Goal: Communication & Community: Participate in discussion

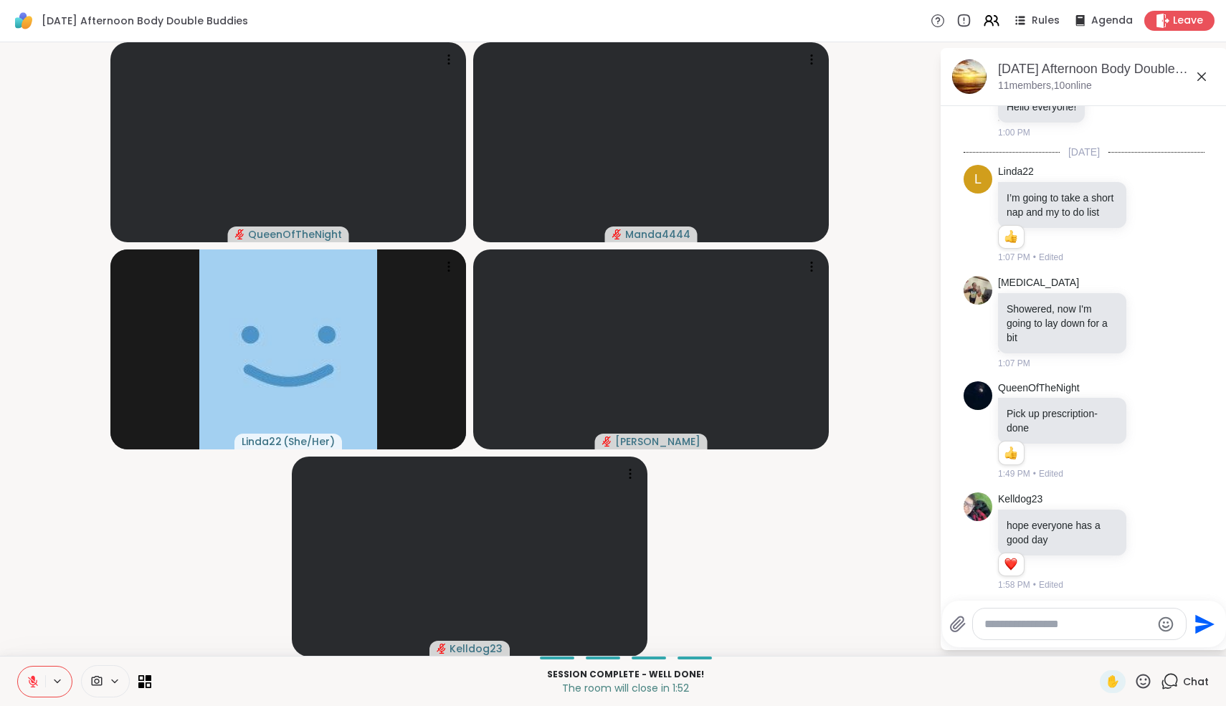
scroll to position [520, 0]
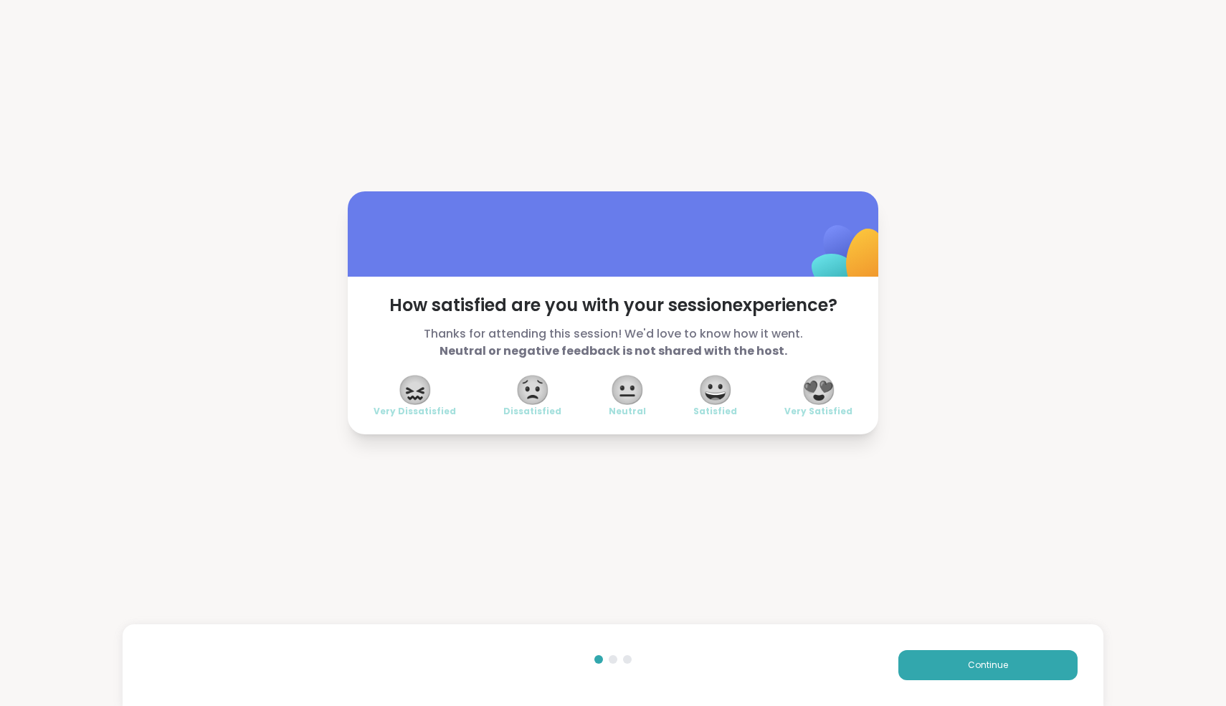
click at [825, 392] on span "😍" at bounding box center [819, 390] width 36 height 26
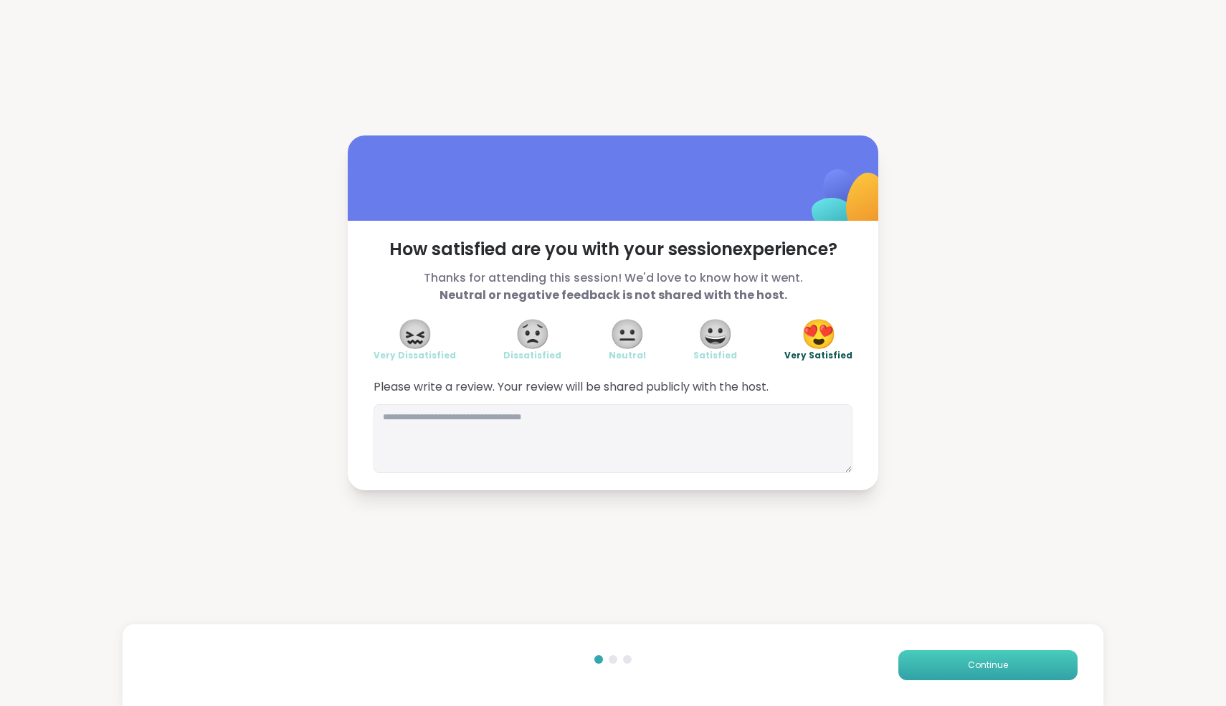
click at [992, 655] on button "Continue" at bounding box center [988, 665] width 179 height 30
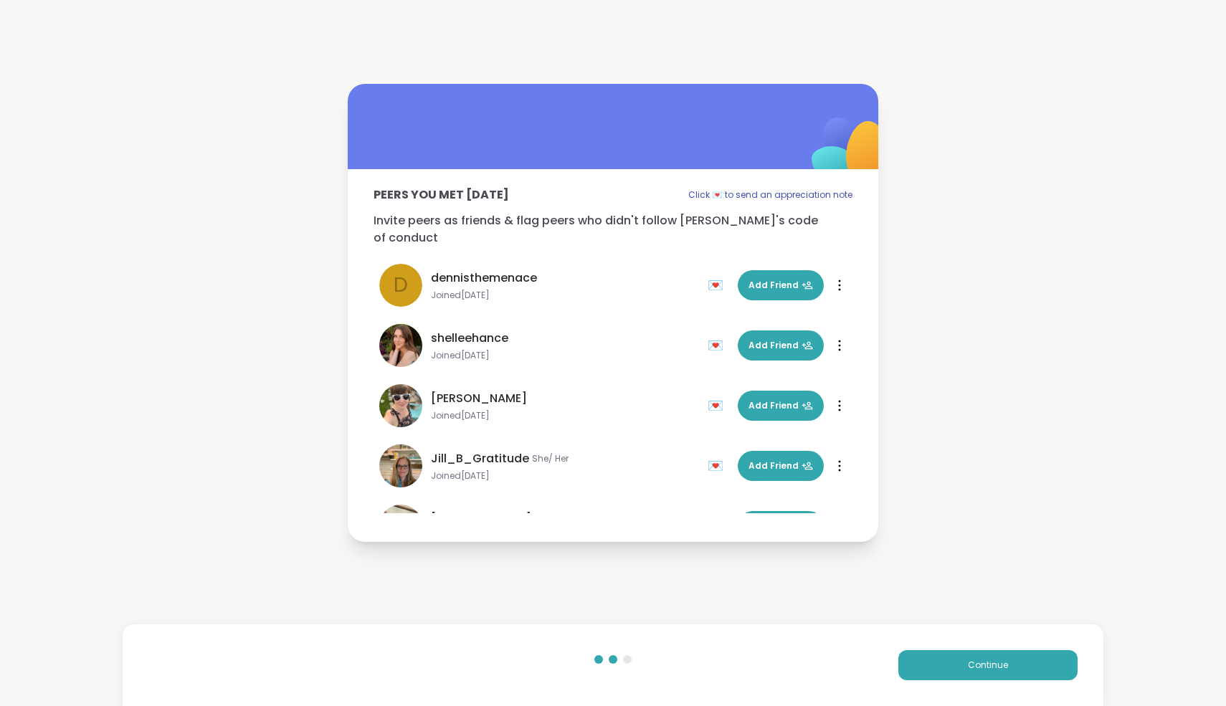
click at [988, 689] on div "Continue" at bounding box center [613, 666] width 981 height 82
click at [982, 663] on span "Continue" at bounding box center [988, 665] width 40 height 13
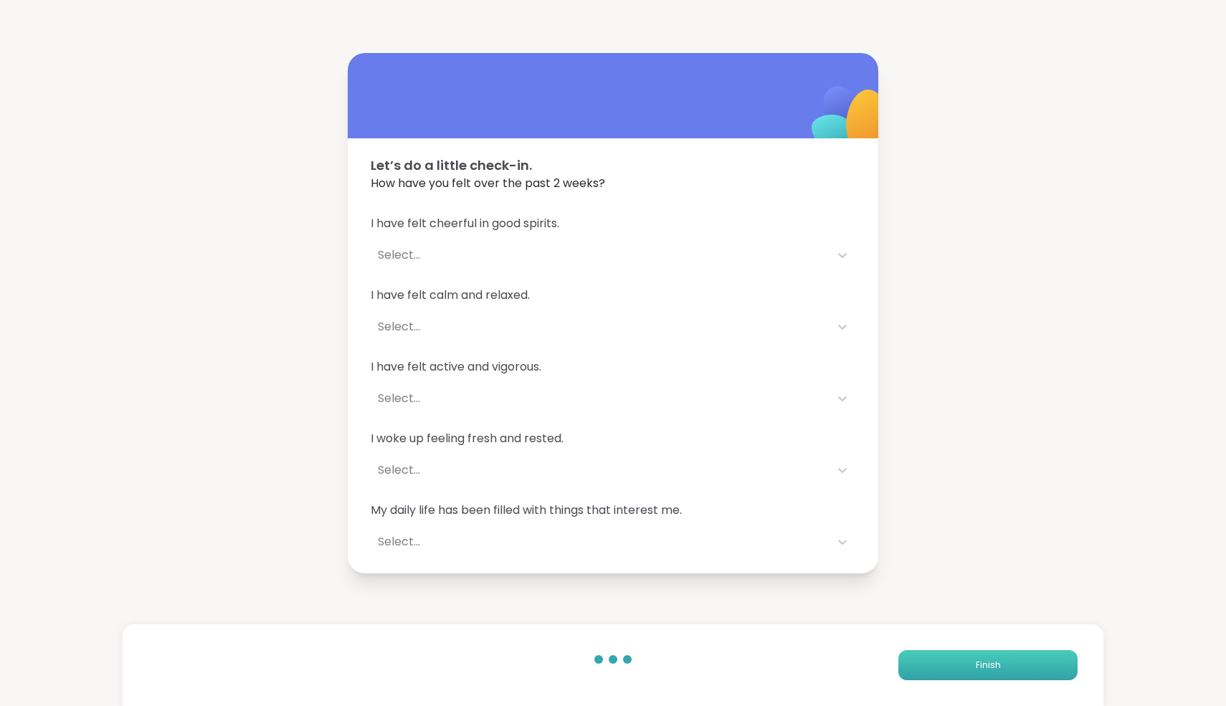
click at [982, 663] on span "Finish" at bounding box center [988, 665] width 25 height 13
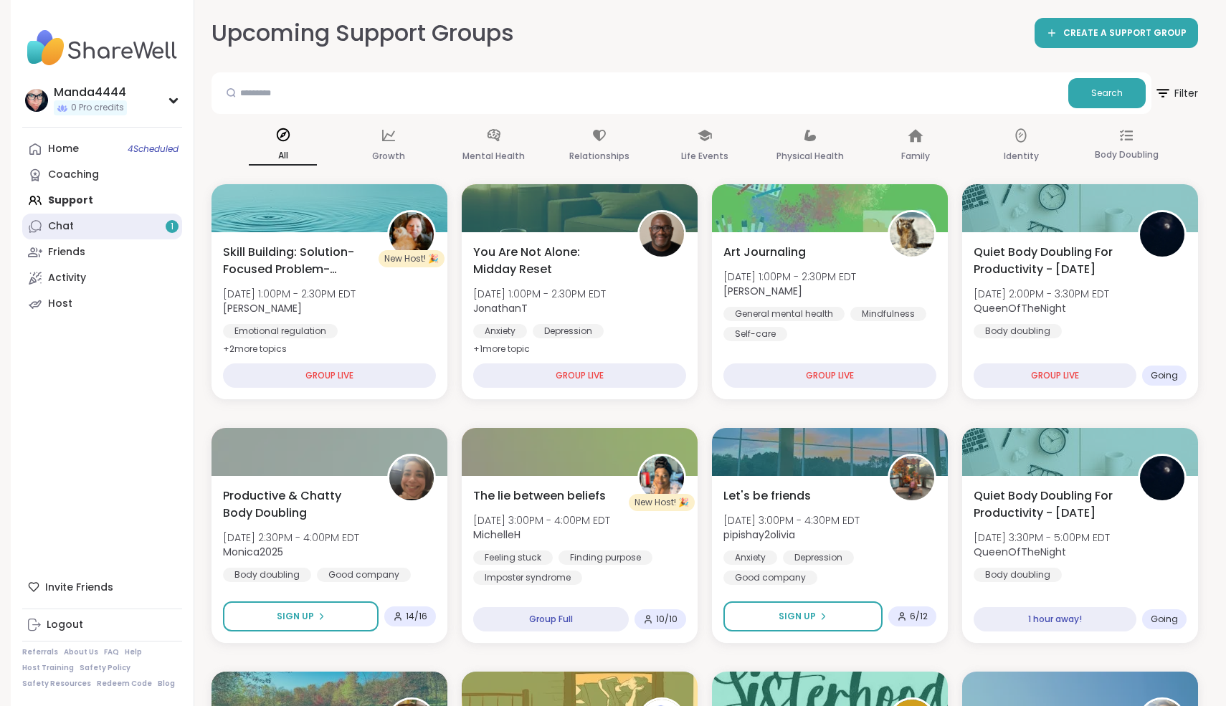
click at [143, 227] on link "Chat 1" at bounding box center [102, 227] width 160 height 26
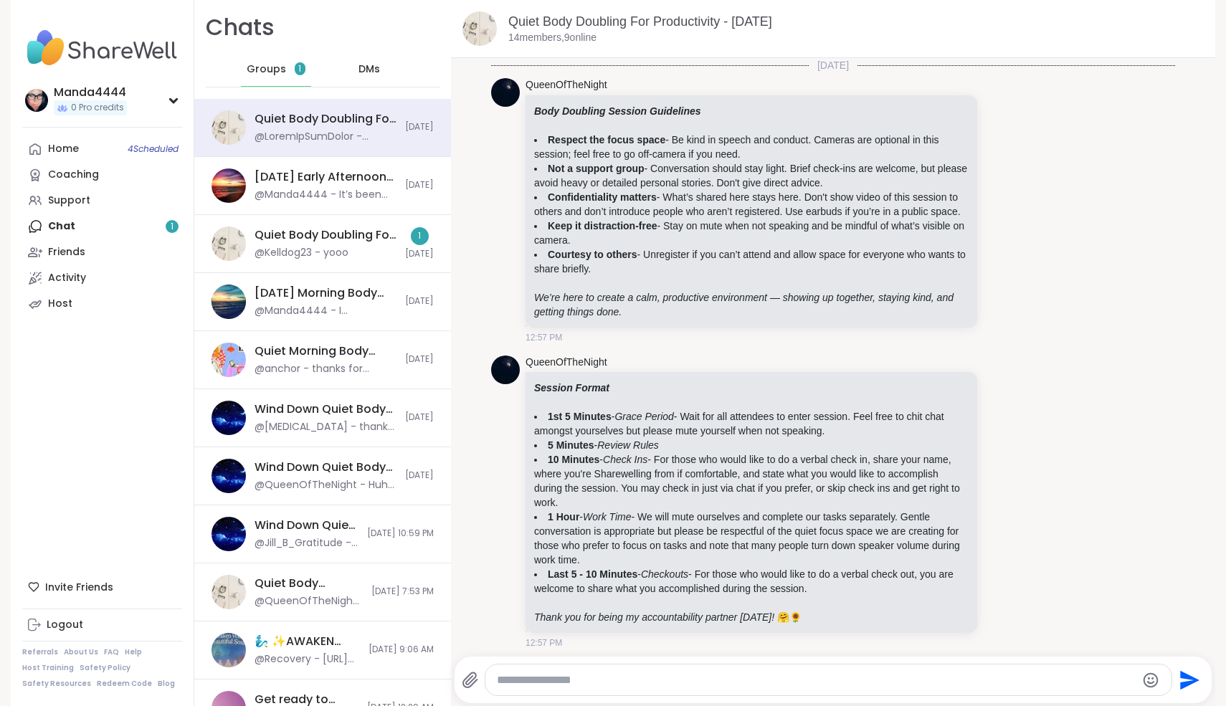
scroll to position [24, 0]
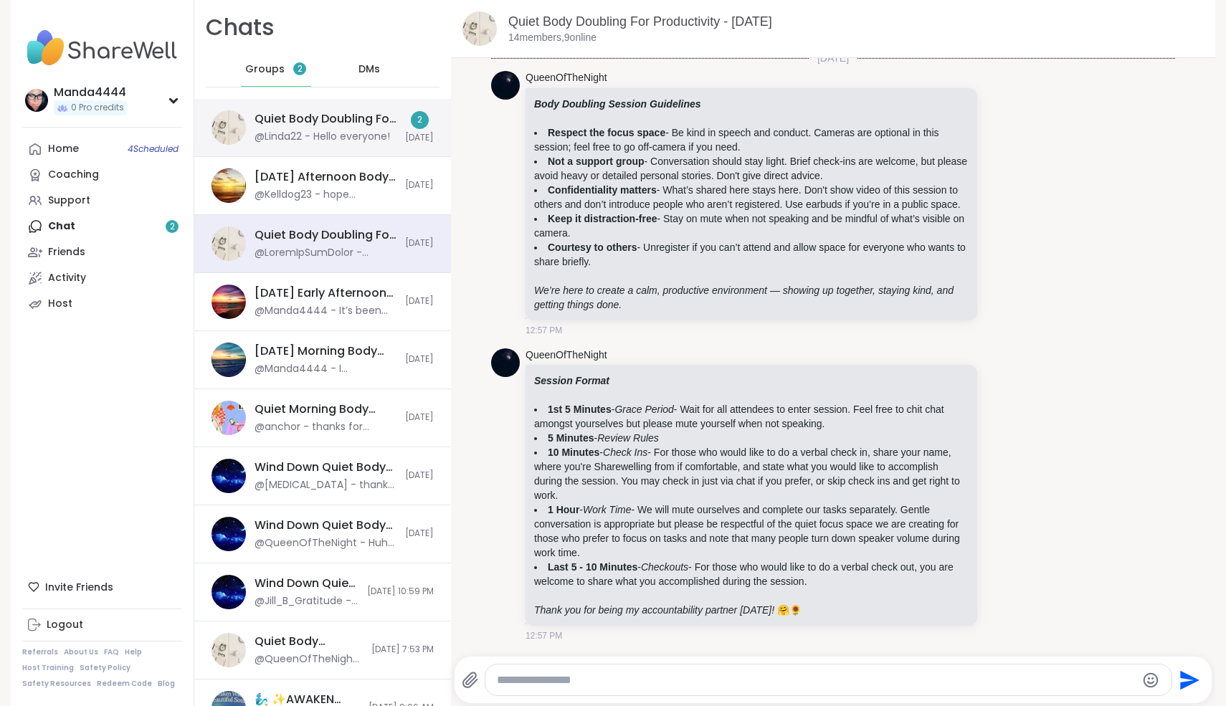
click at [337, 127] on div "Quiet Body Doubling For Productivity - [DATE]" at bounding box center [326, 119] width 142 height 16
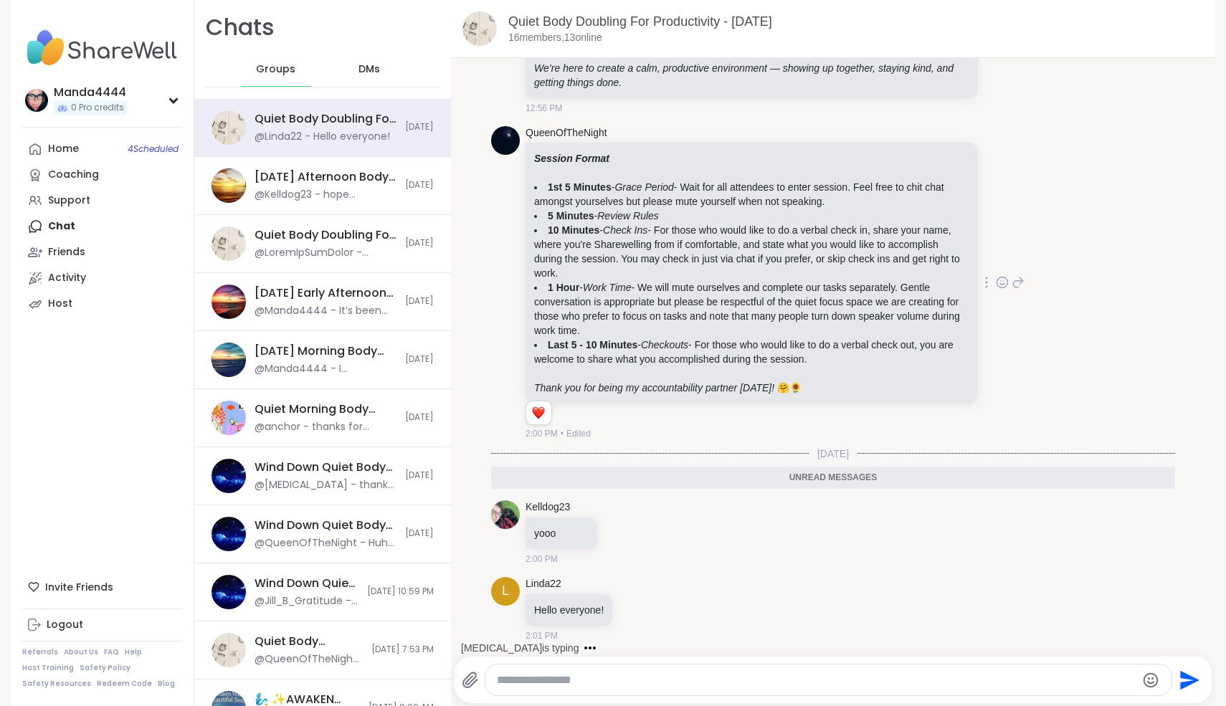
scroll to position [266, 0]
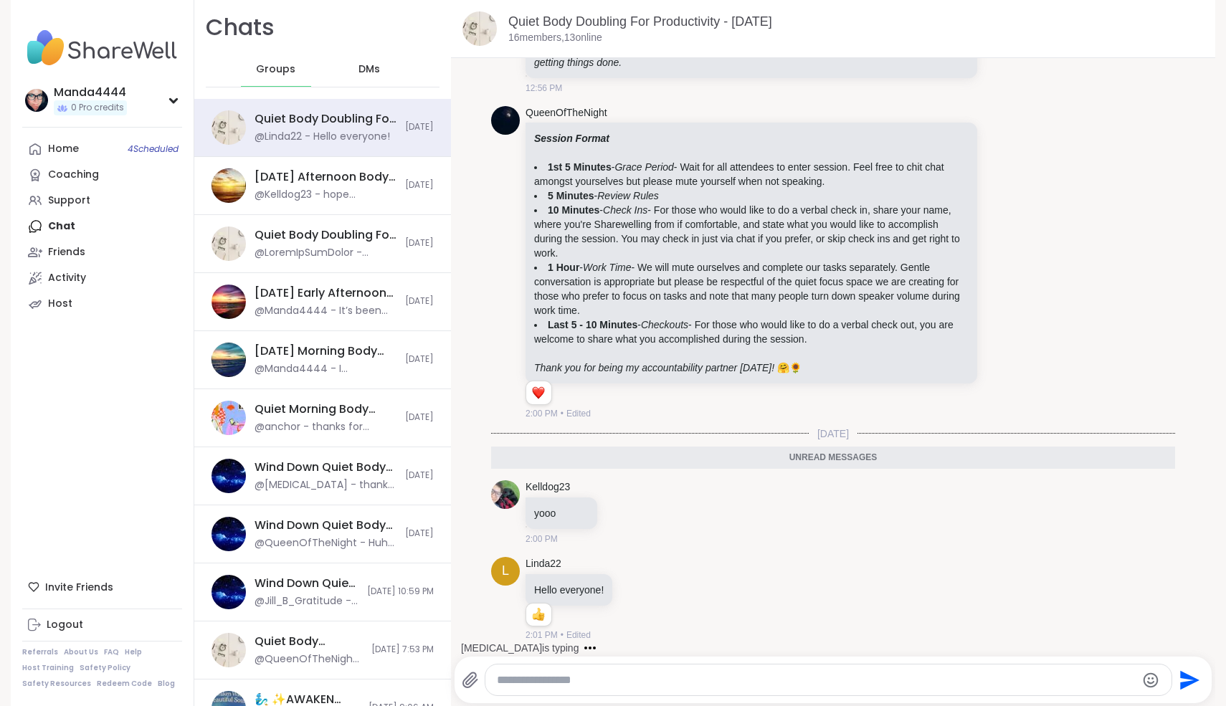
click at [688, 13] on div "Quiet Body Doubling For Productivity - [DATE]" at bounding box center [856, 22] width 696 height 18
click at [691, 20] on link "Quiet Body Doubling For Productivity - [DATE]" at bounding box center [640, 21] width 264 height 14
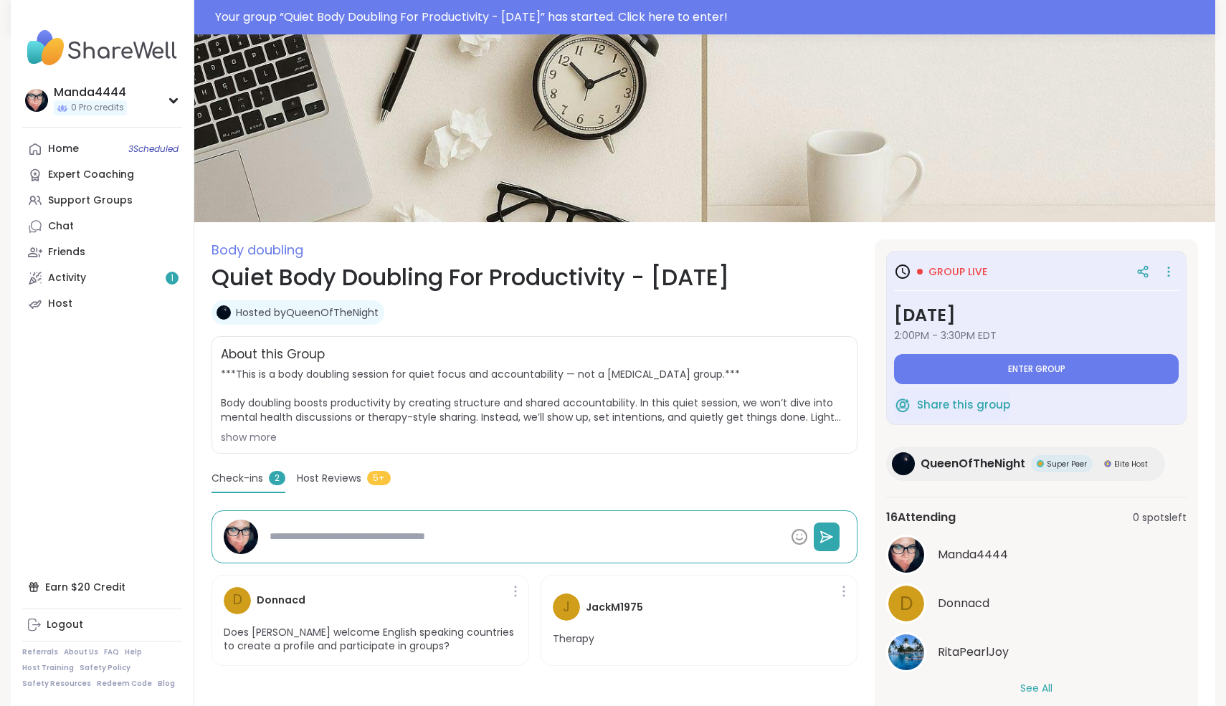
click at [1025, 338] on span "2:00PM - 3:30PM EDT" at bounding box center [1036, 335] width 285 height 14
click at [1043, 373] on span "Enter group" at bounding box center [1036, 369] width 57 height 11
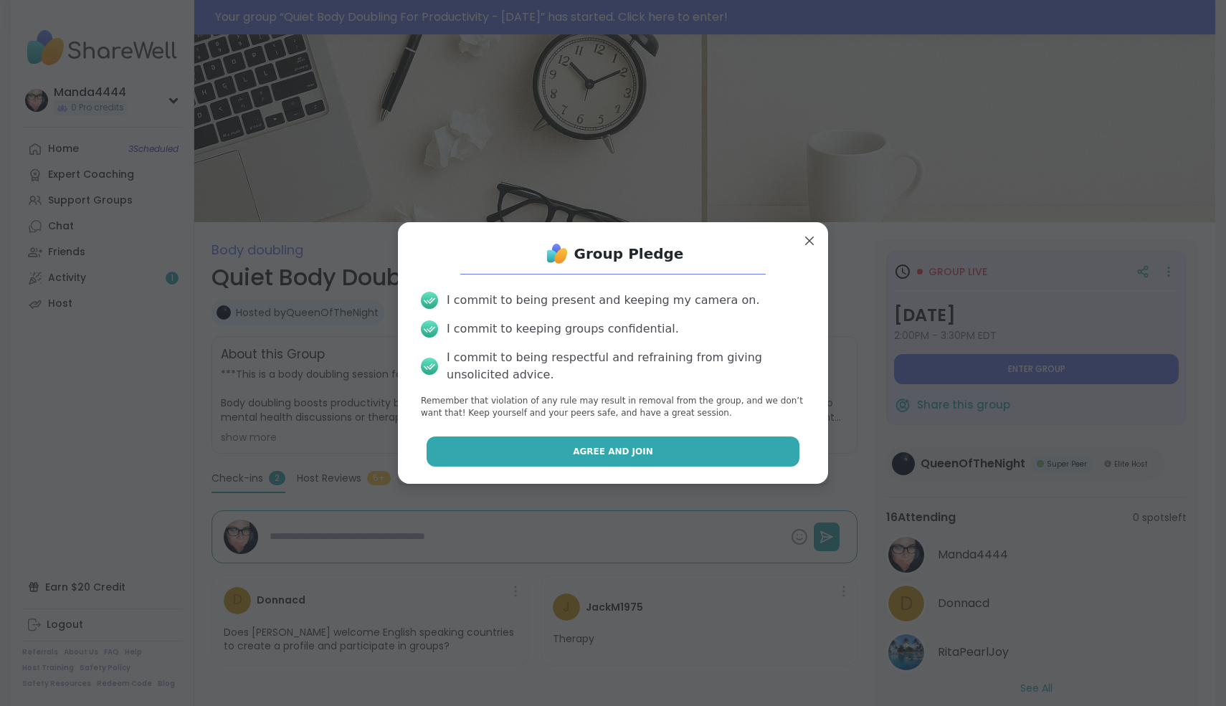
click at [579, 452] on span "Agree and Join" at bounding box center [613, 451] width 80 height 13
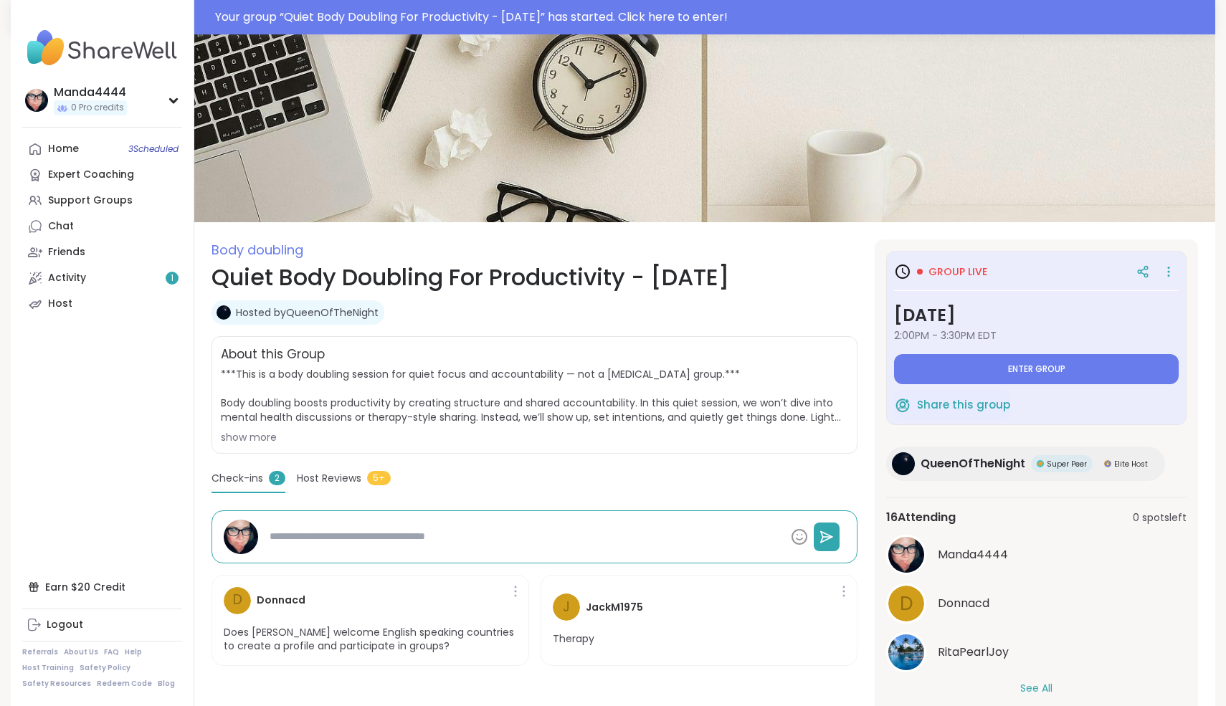
type textarea "*"
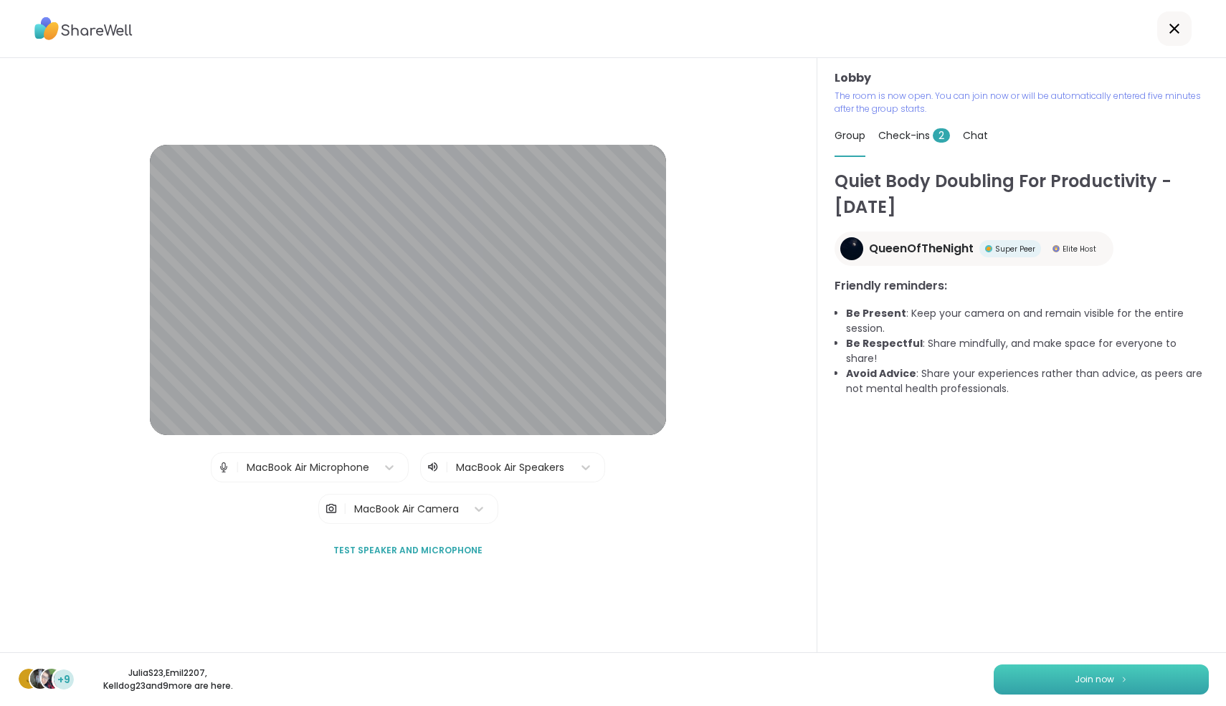
click at [1104, 681] on span "Join now" at bounding box center [1094, 679] width 39 height 13
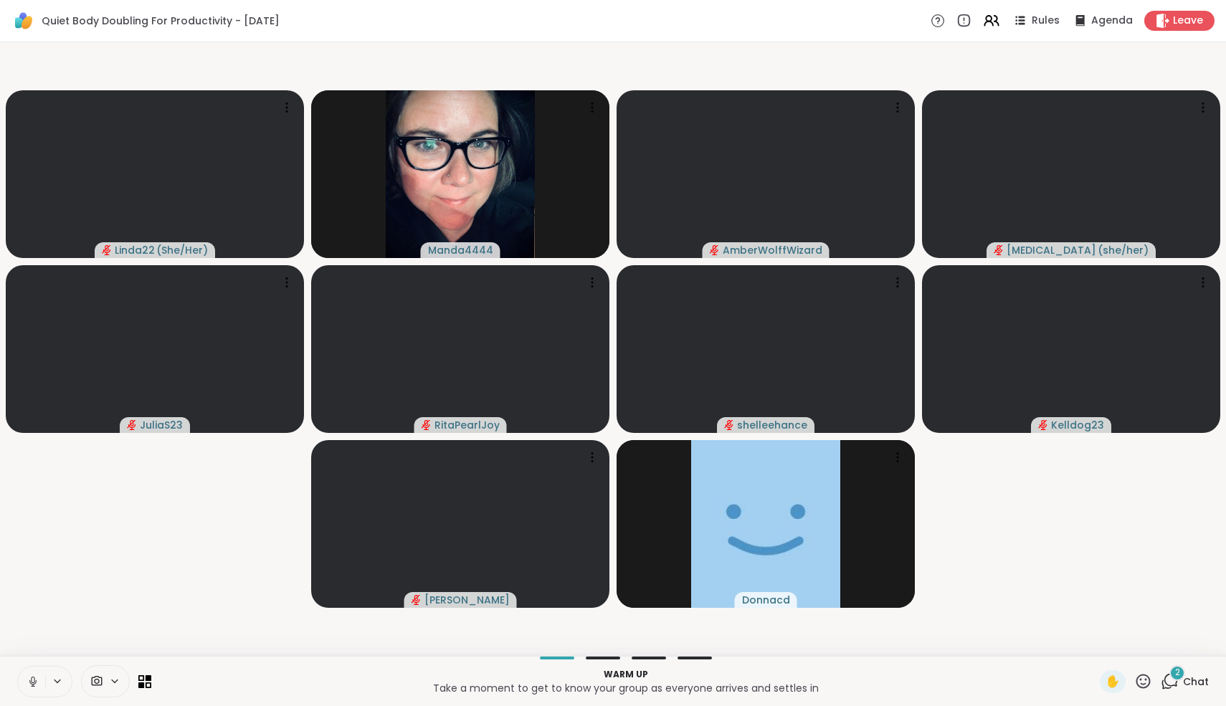
click at [34, 681] on icon at bounding box center [33, 682] width 13 height 13
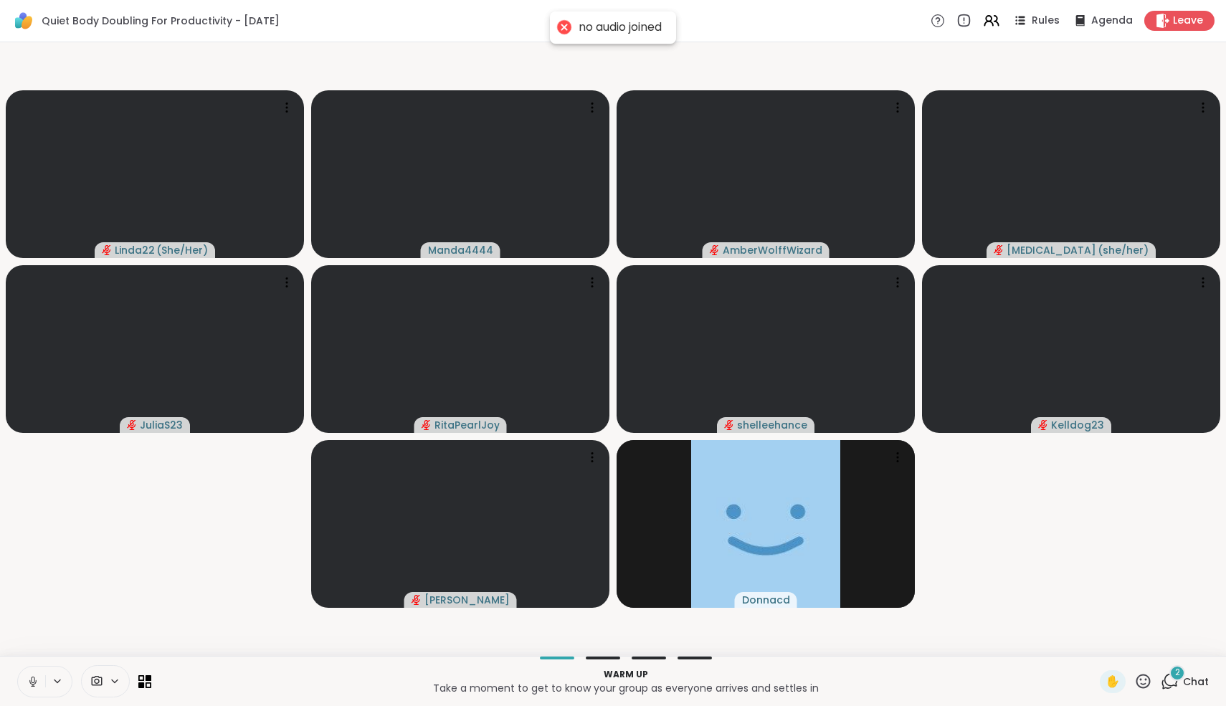
click at [34, 681] on icon at bounding box center [33, 680] width 4 height 6
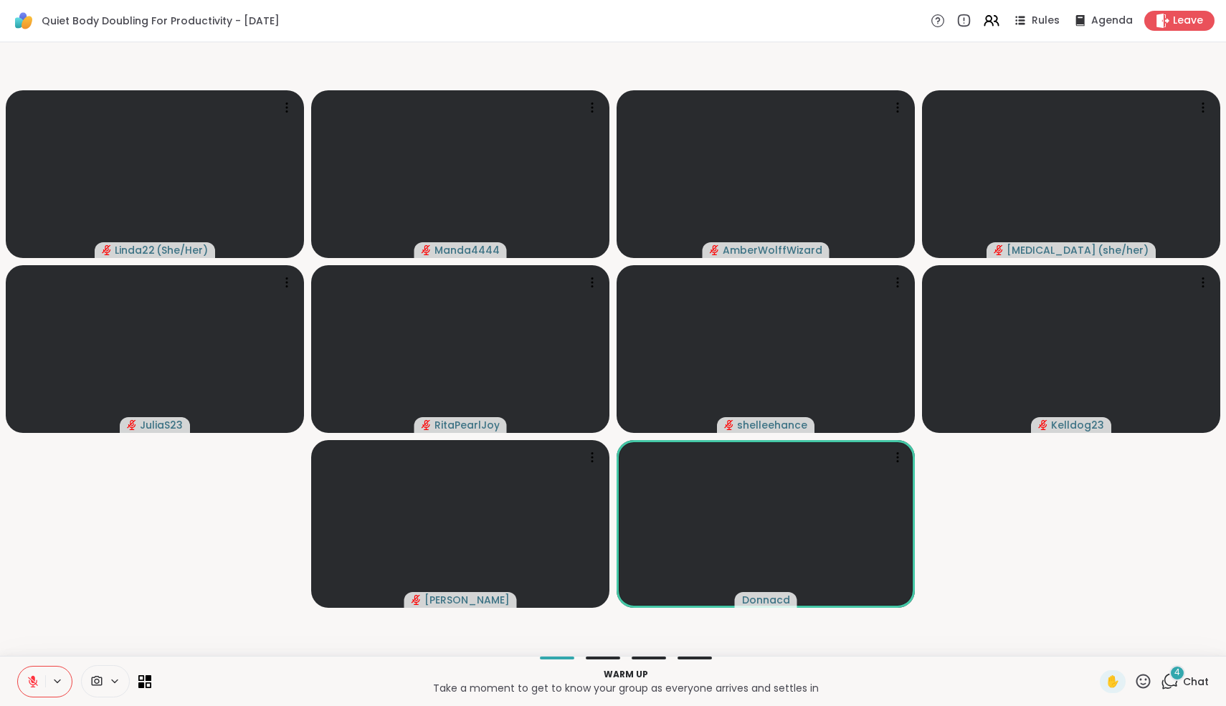
click at [1175, 683] on icon at bounding box center [1170, 682] width 18 height 18
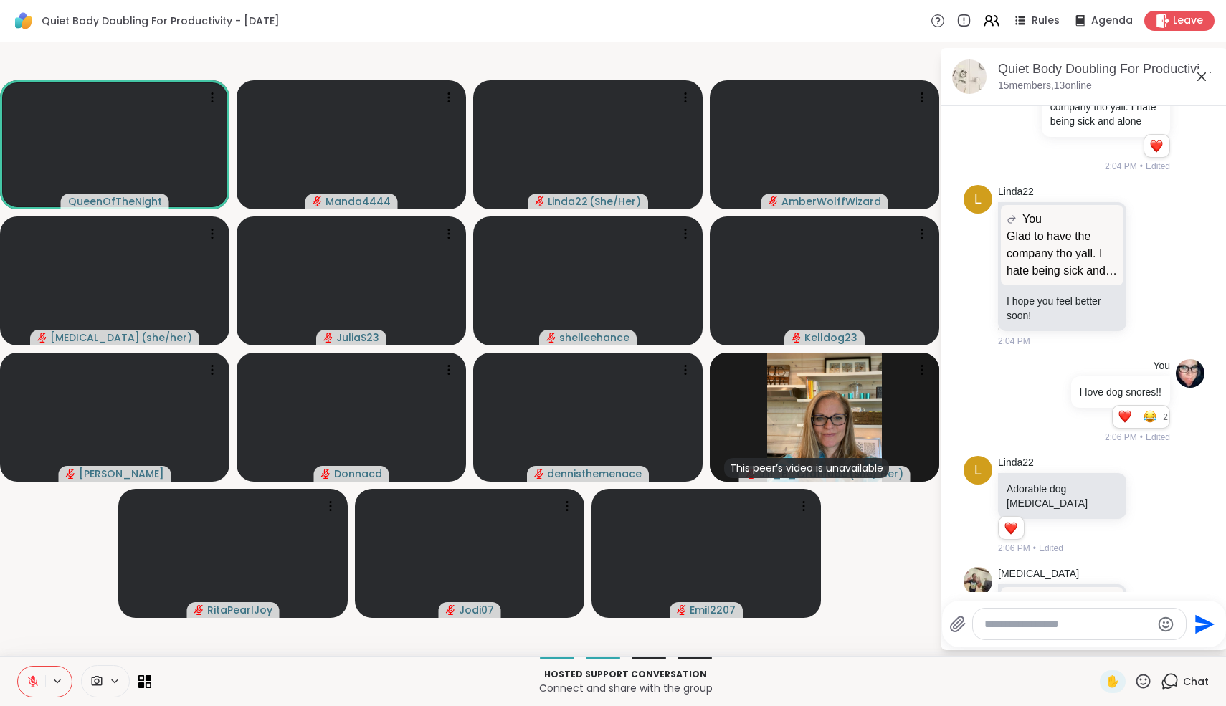
scroll to position [2944, 0]
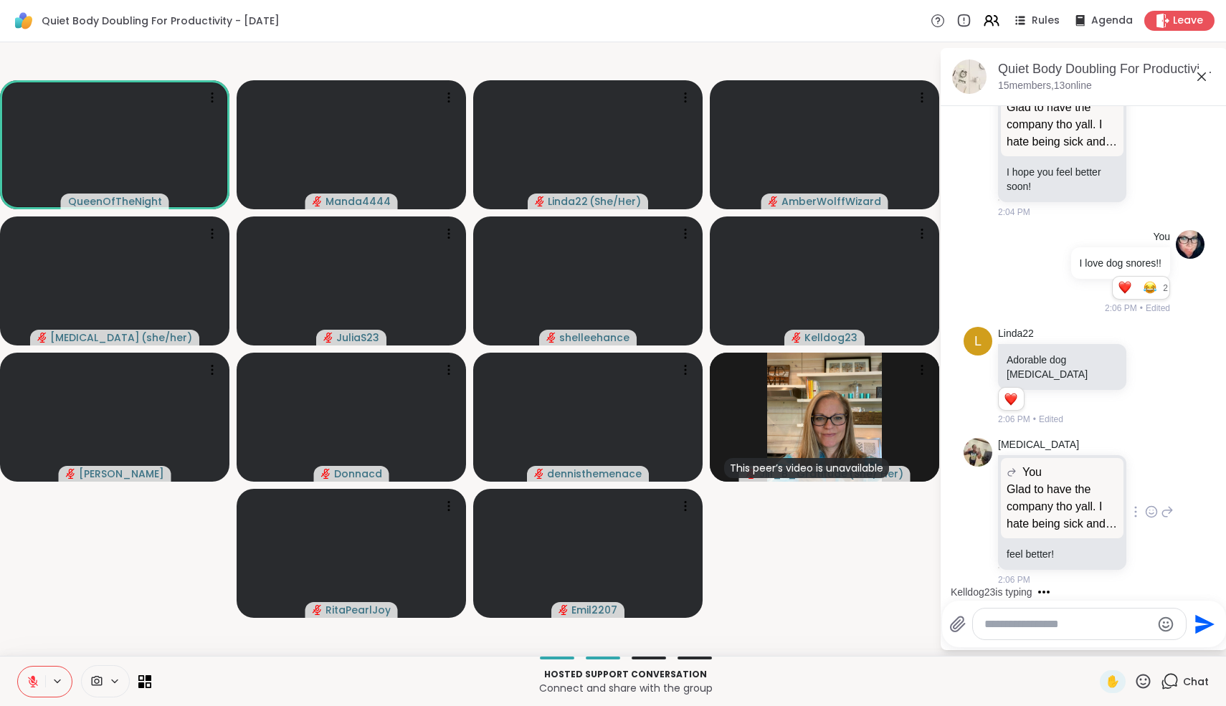
click at [1155, 512] on icon at bounding box center [1151, 512] width 13 height 14
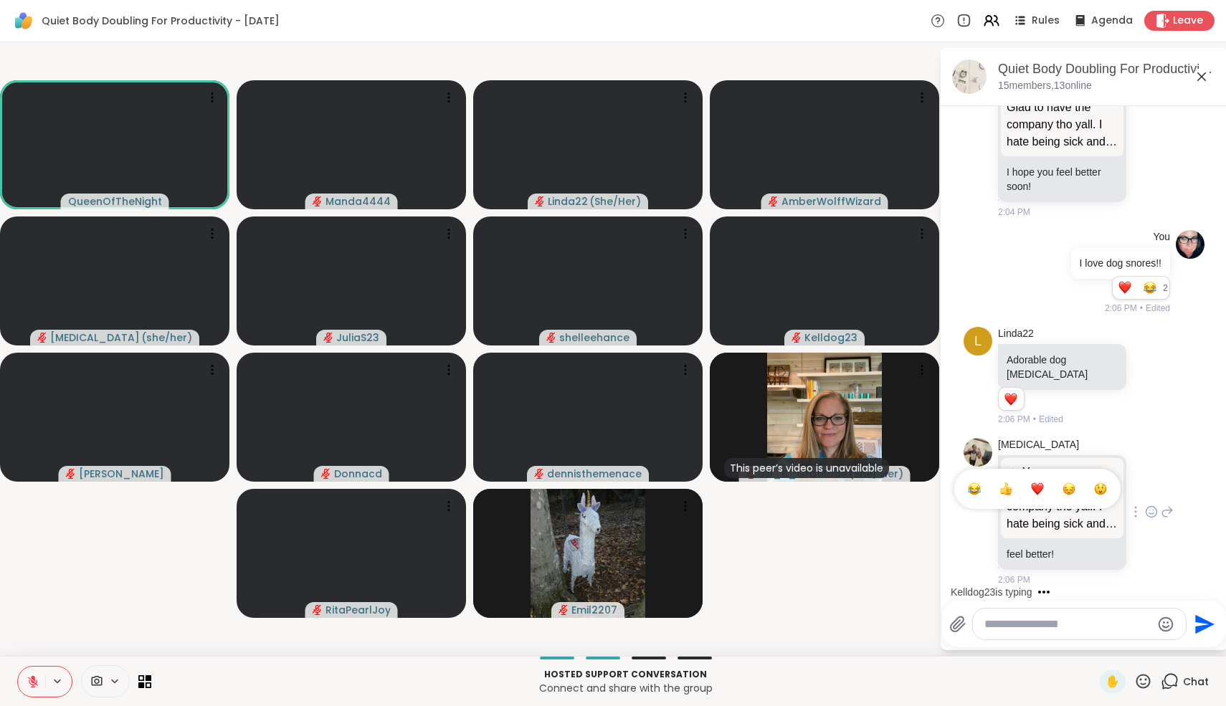
click at [1037, 486] on div "Select Reaction: Heart" at bounding box center [1037, 489] width 13 height 13
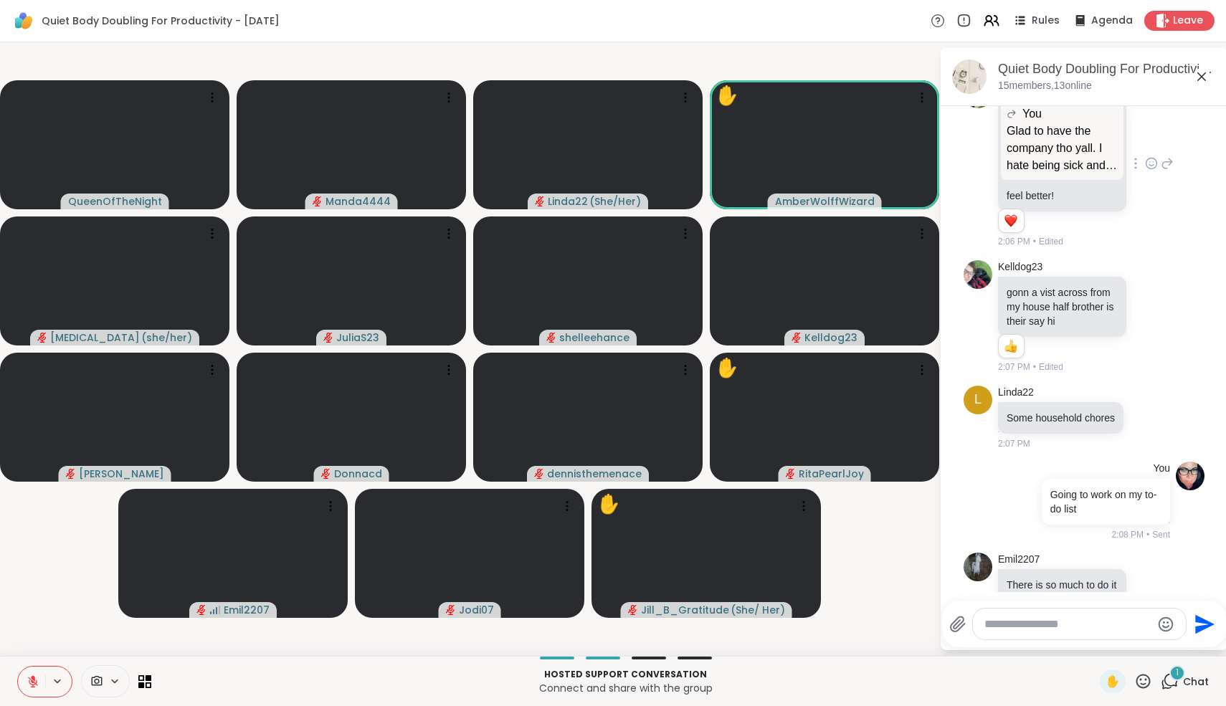
scroll to position [3377, 0]
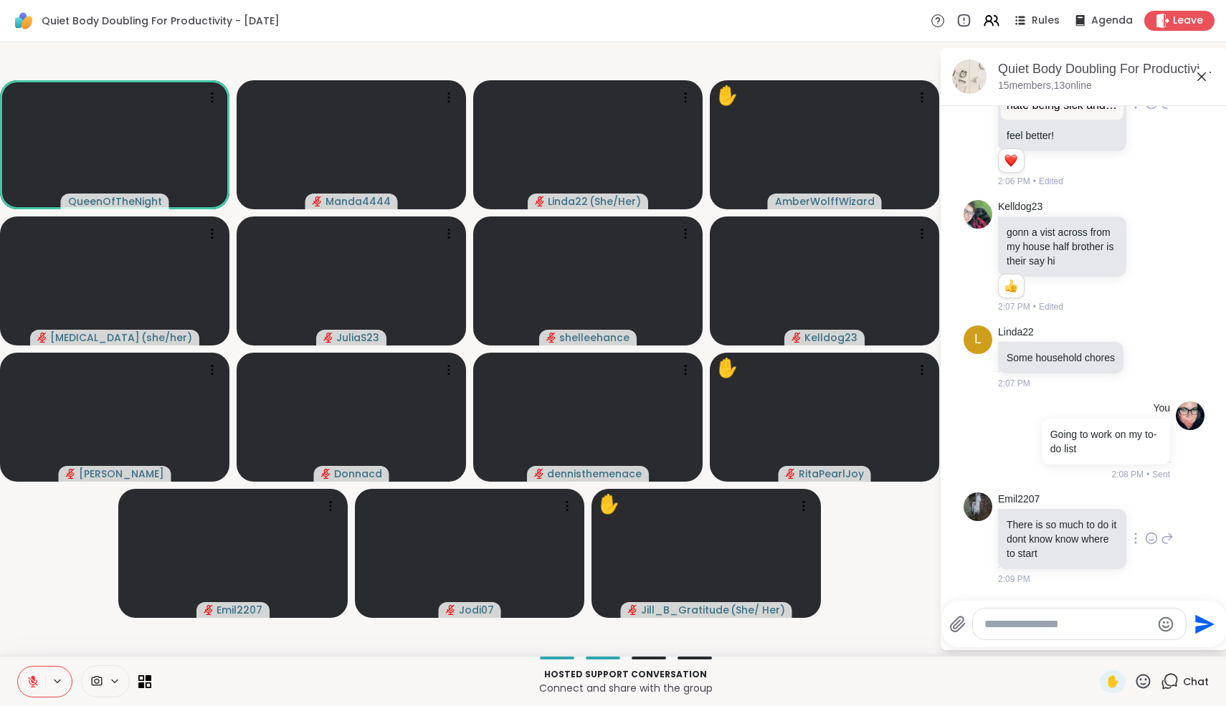
click at [1172, 539] on icon at bounding box center [1167, 538] width 13 height 17
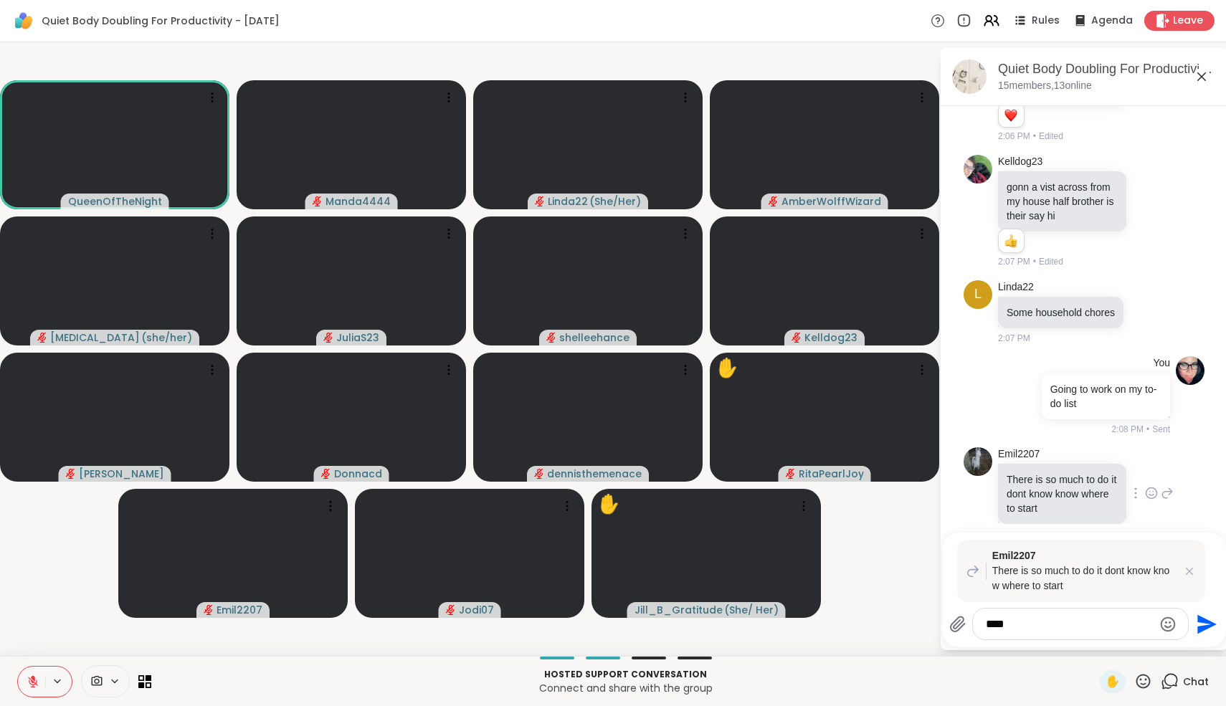
type textarea "*****"
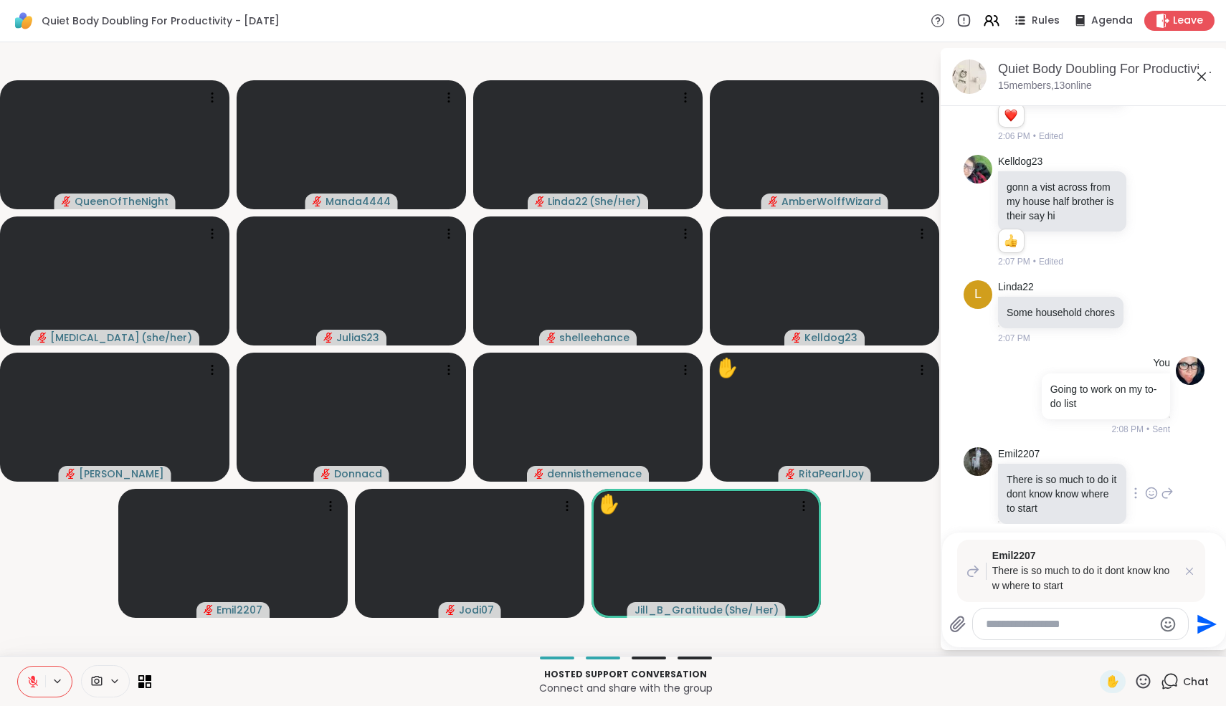
scroll to position [3536, 0]
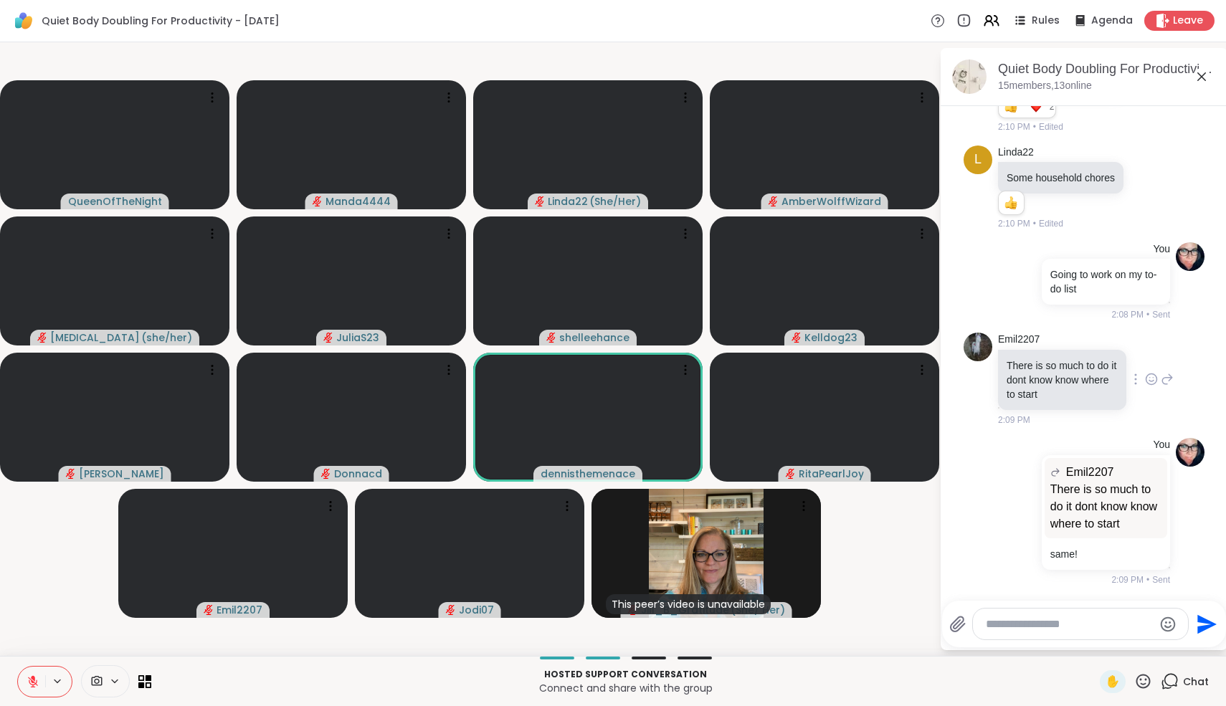
click at [1153, 384] on icon at bounding box center [1152, 379] width 11 height 11
click at [1163, 388] on icon at bounding box center [1167, 379] width 13 height 17
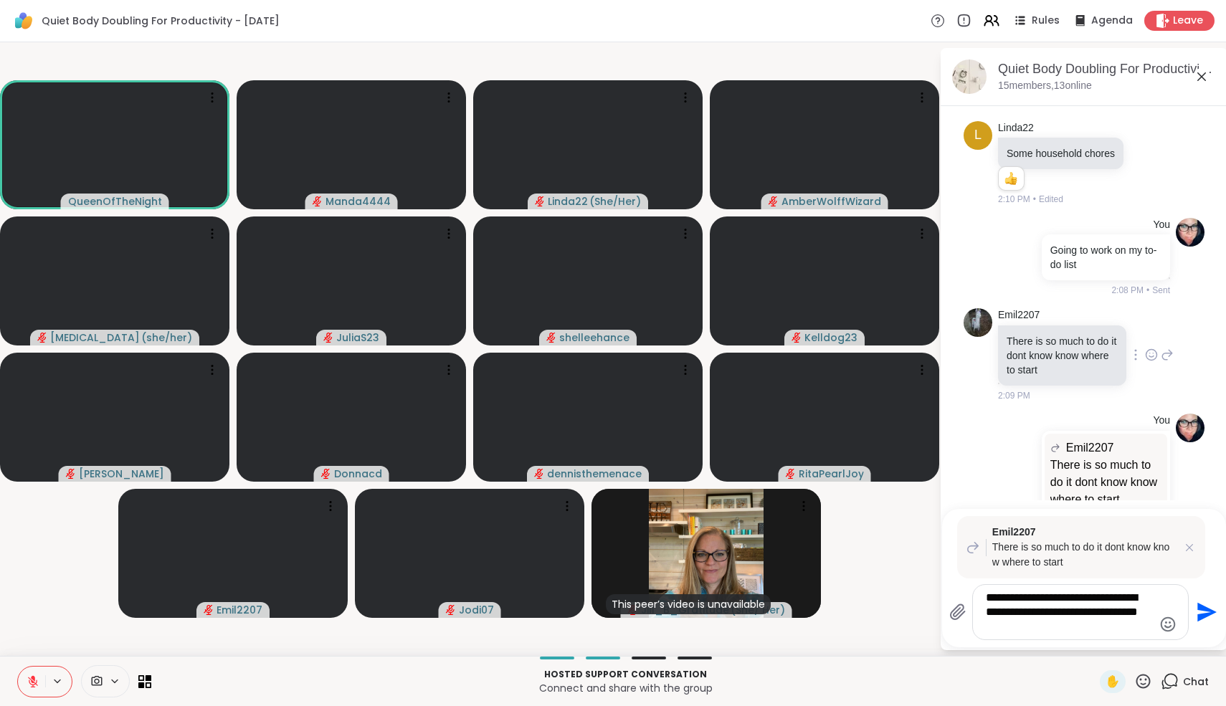
type textarea "**********"
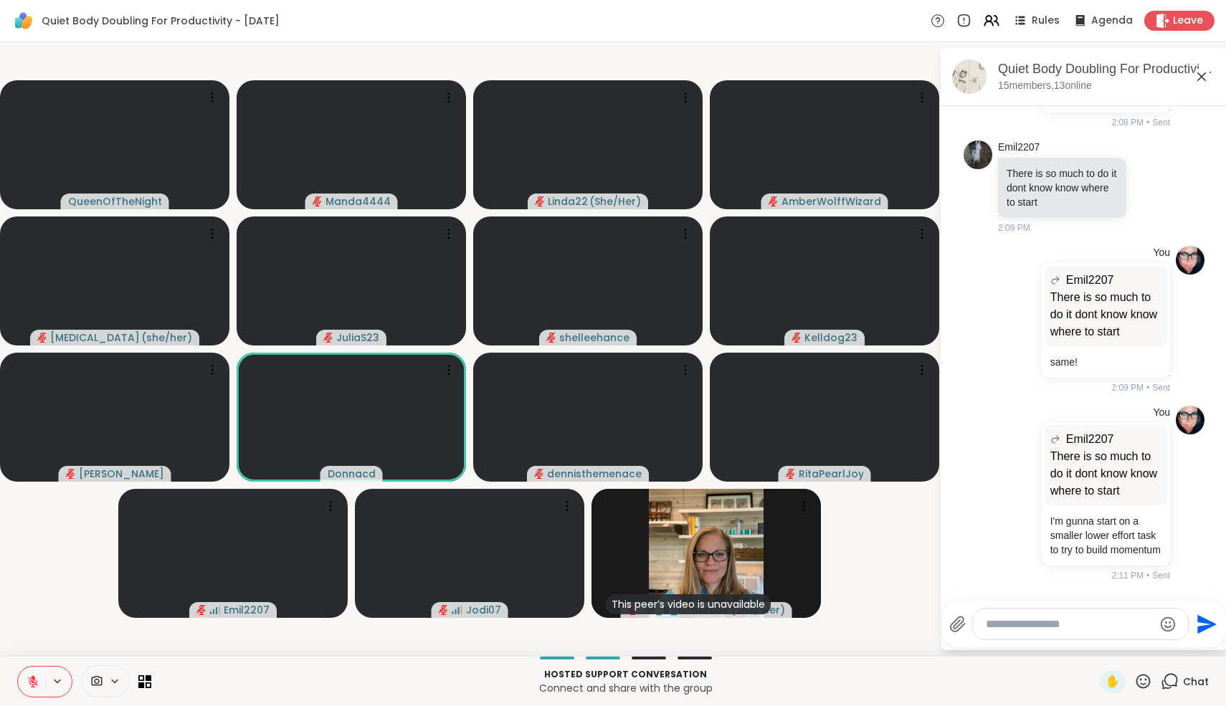
scroll to position [3999, 0]
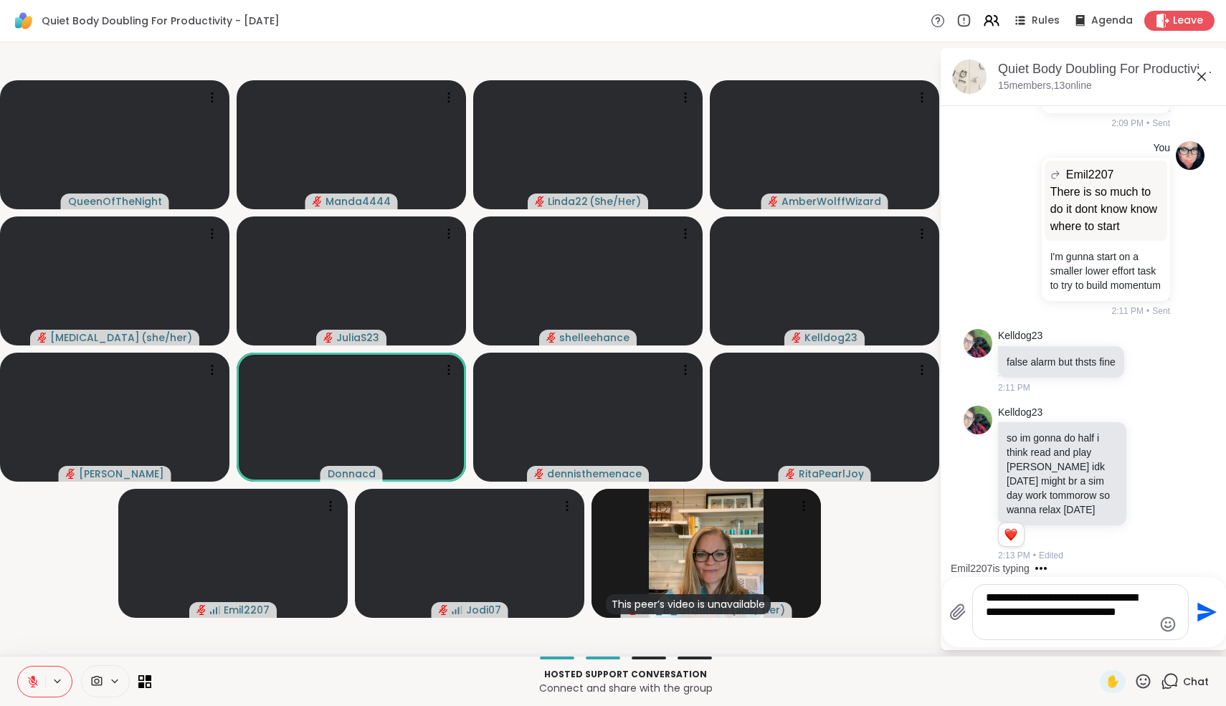
type textarea "**********"
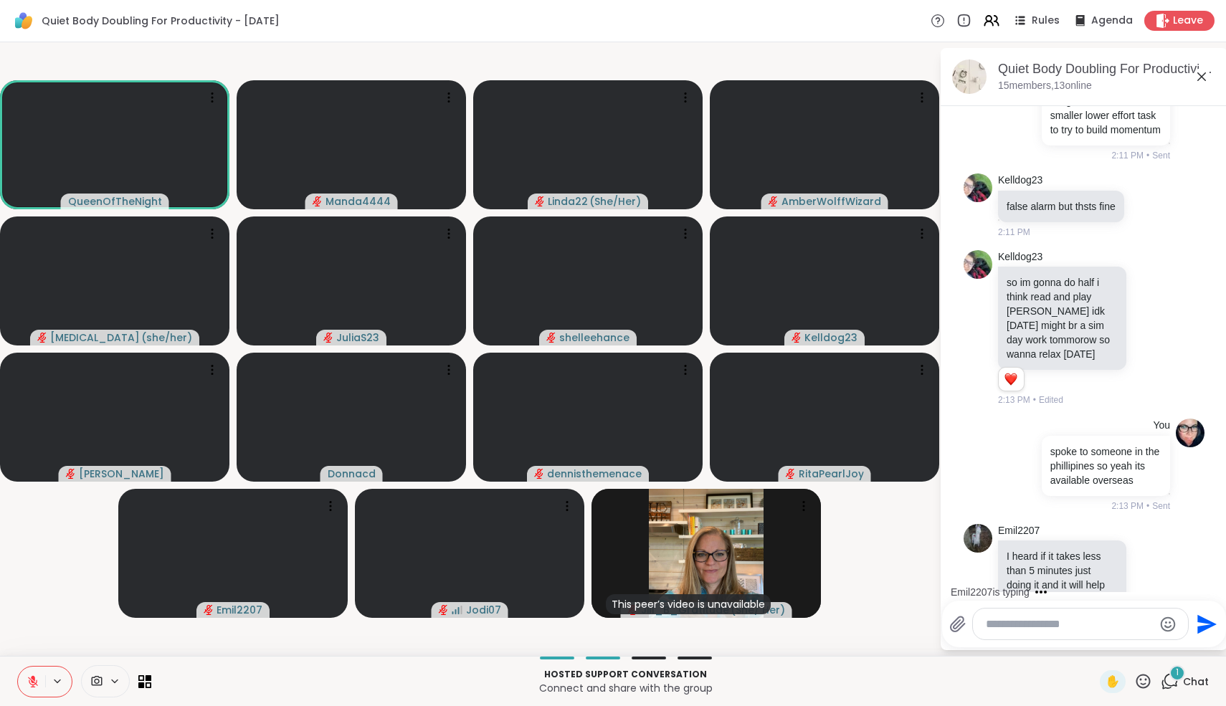
scroll to position [4243, 0]
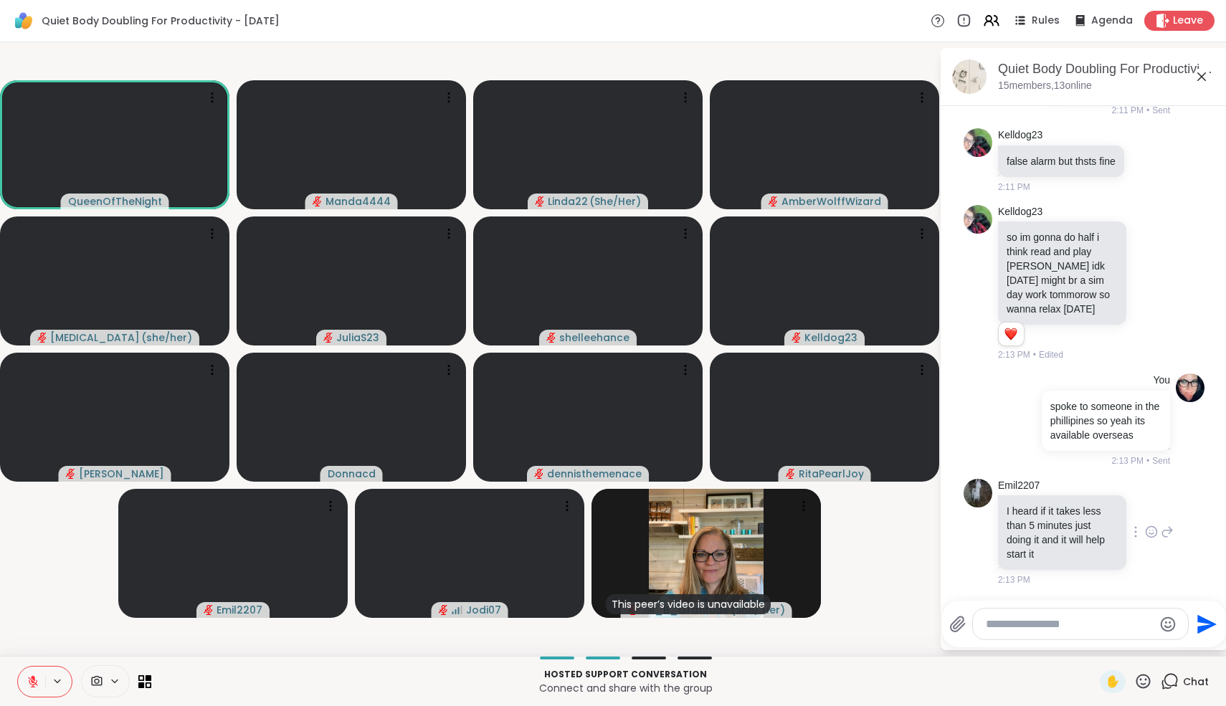
click at [1155, 533] on icon at bounding box center [1151, 532] width 13 height 14
click at [1011, 508] on div "Select Reaction: Thumbs up" at bounding box center [1006, 509] width 13 height 13
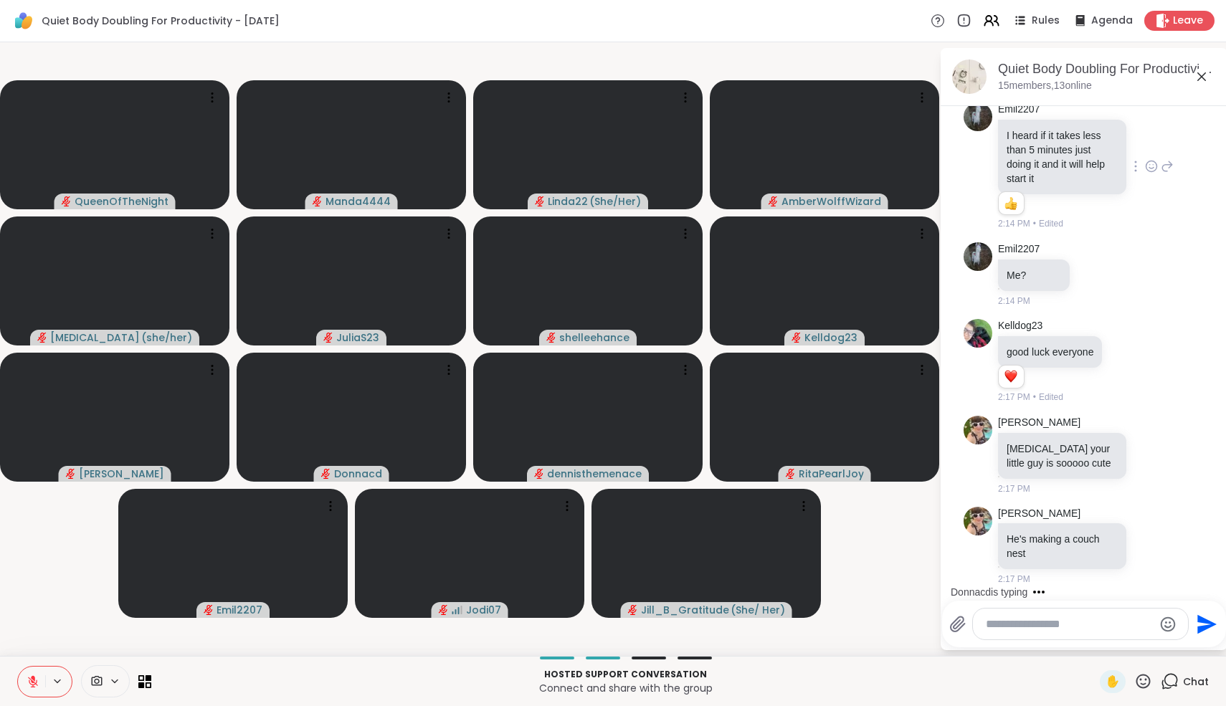
scroll to position [4764, 0]
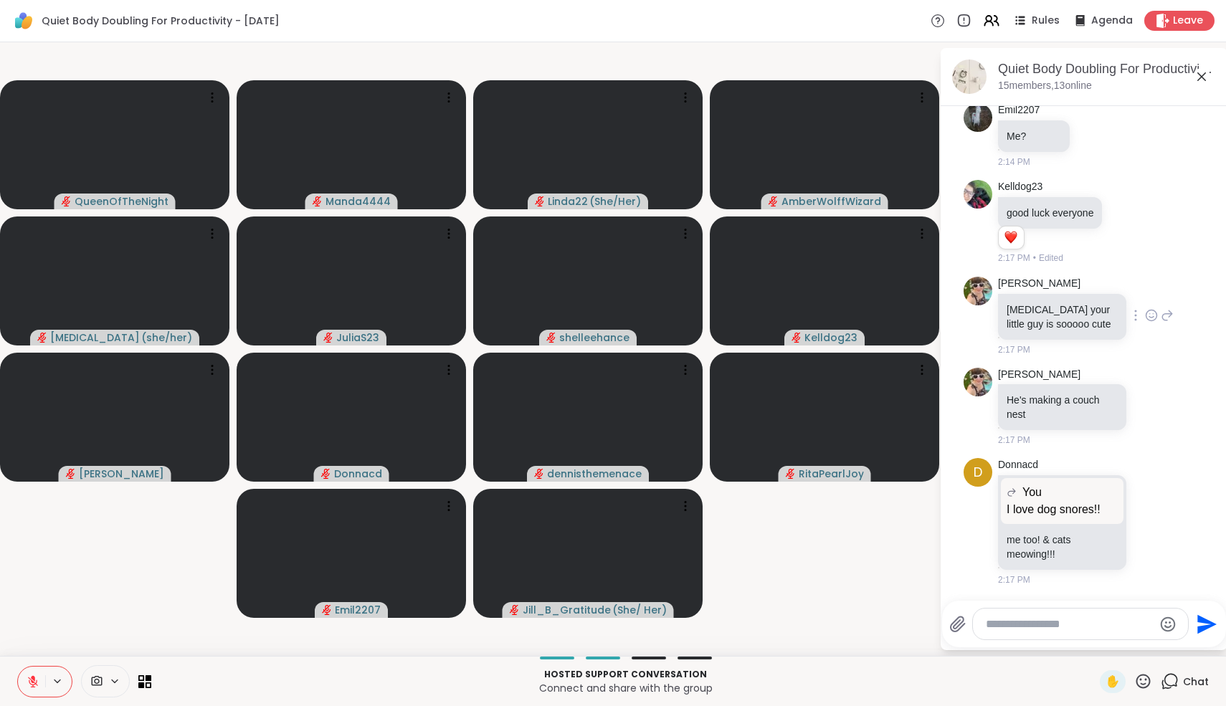
click at [1158, 323] on icon at bounding box center [1151, 315] width 13 height 14
click at [1174, 324] on icon at bounding box center [1167, 315] width 13 height 17
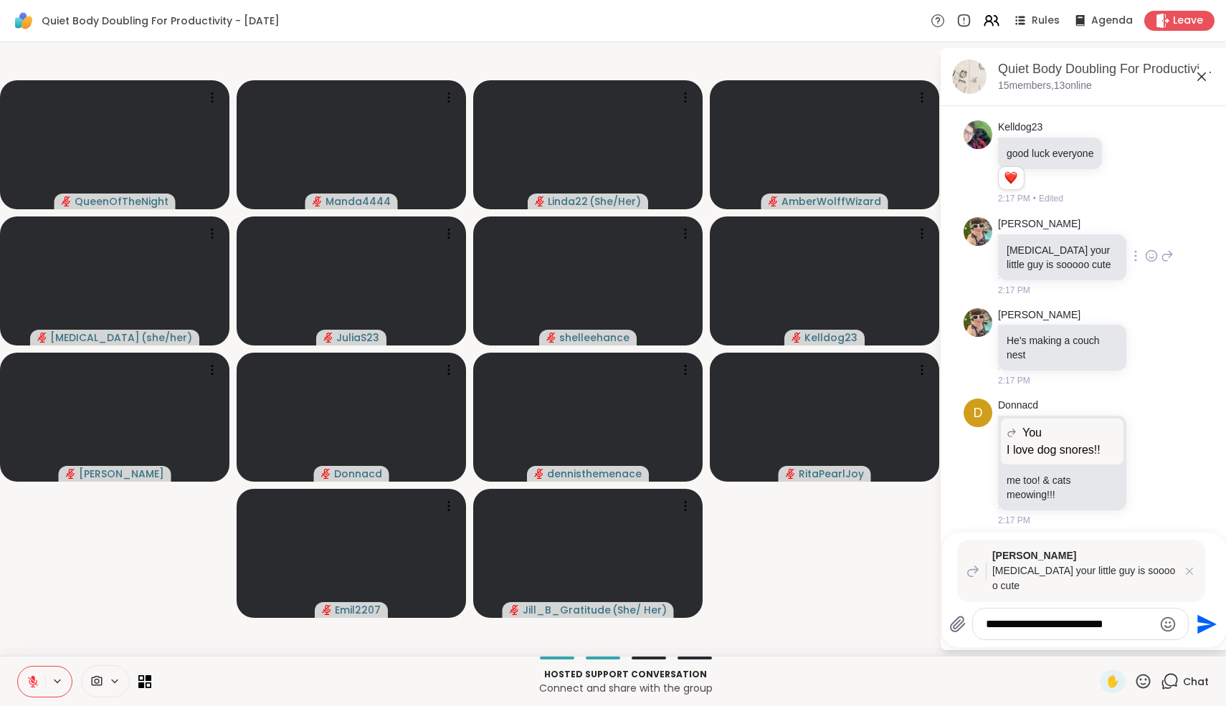
type textarea "**********"
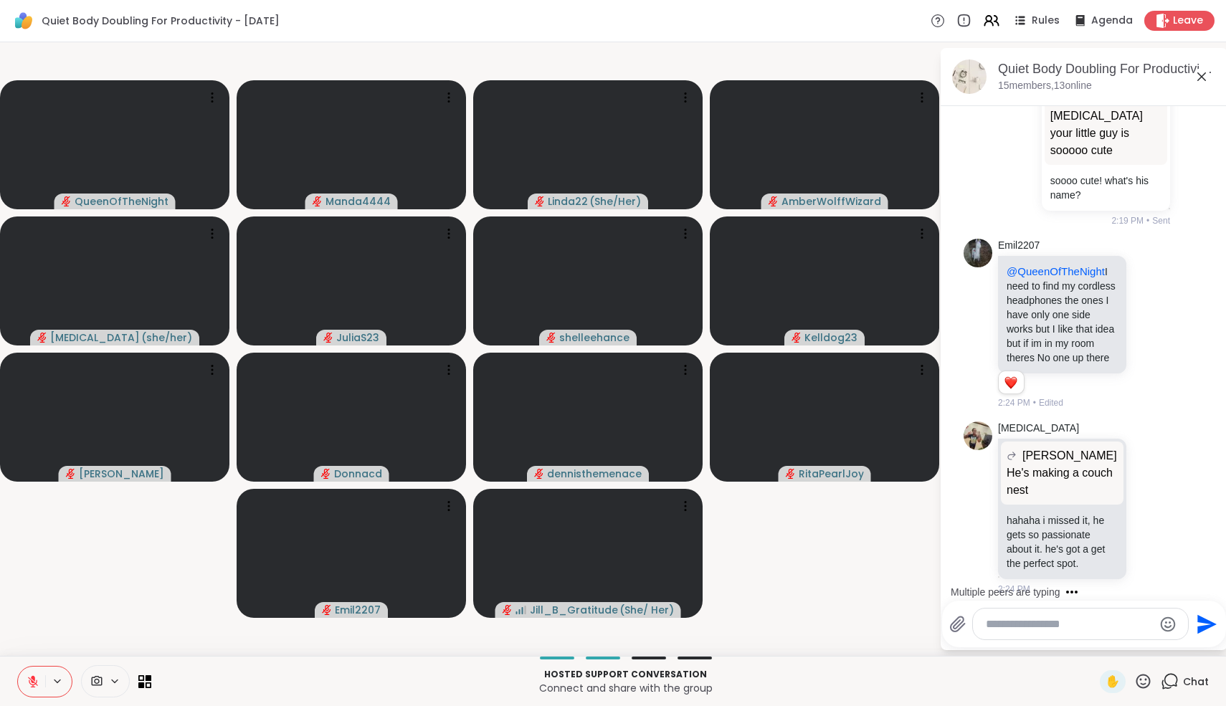
scroll to position [5421, 0]
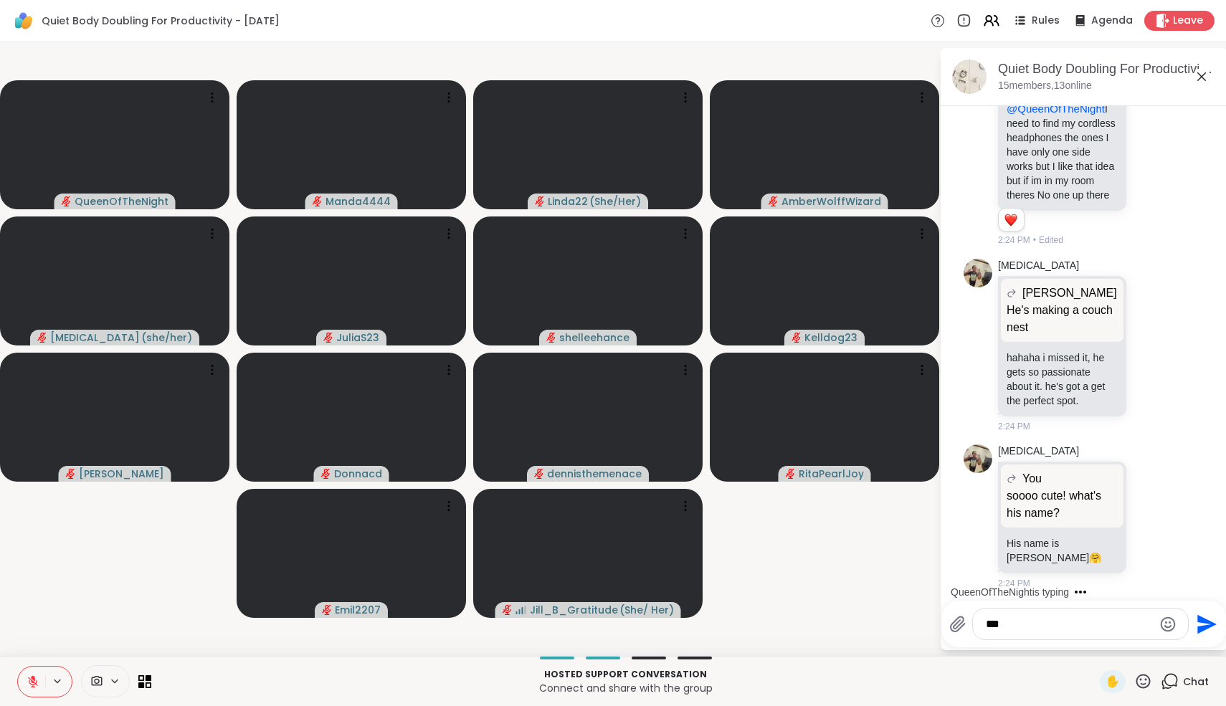
type textarea "****"
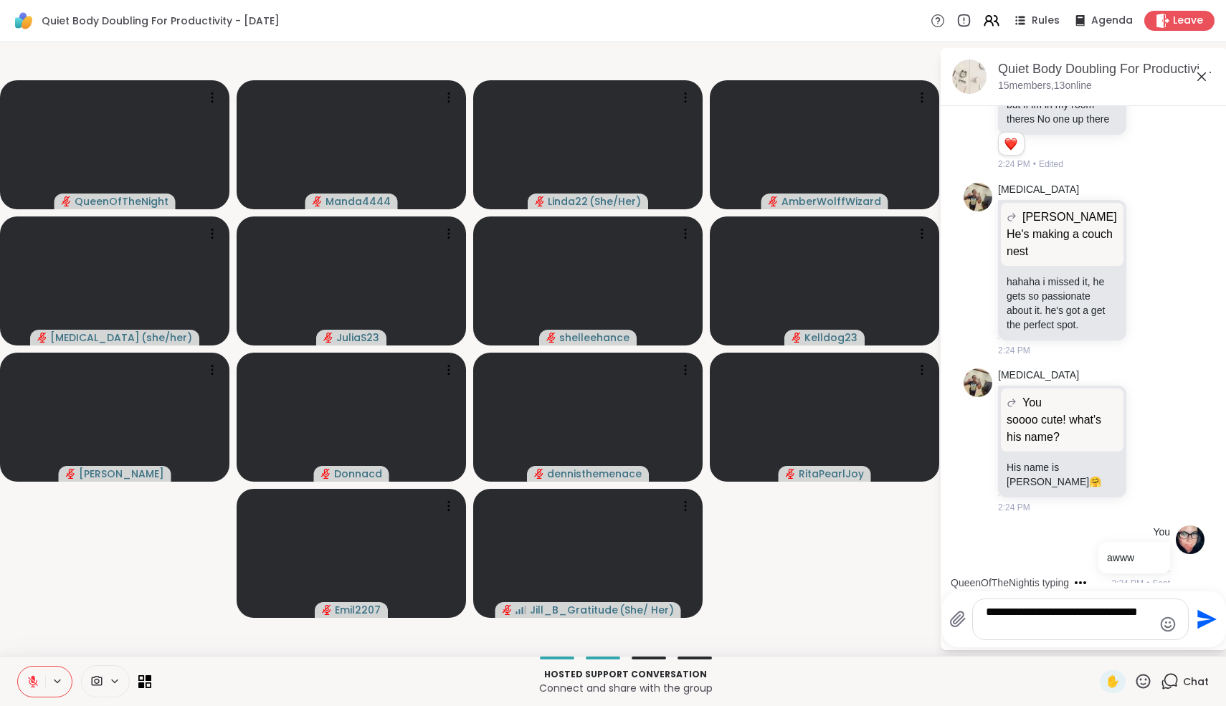
scroll to position [5710, 0]
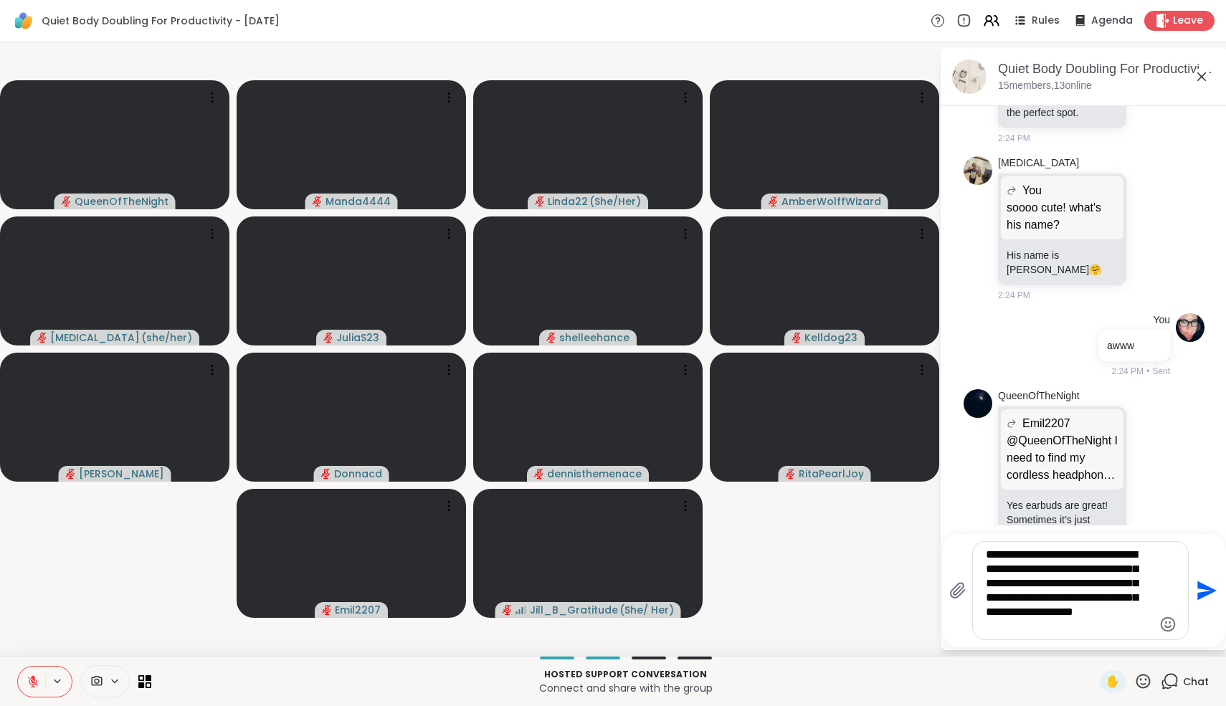
click at [1019, 595] on textarea "**********" at bounding box center [1069, 591] width 167 height 86
type textarea "**********"
click at [1079, 628] on textarea "**********" at bounding box center [1069, 591] width 167 height 86
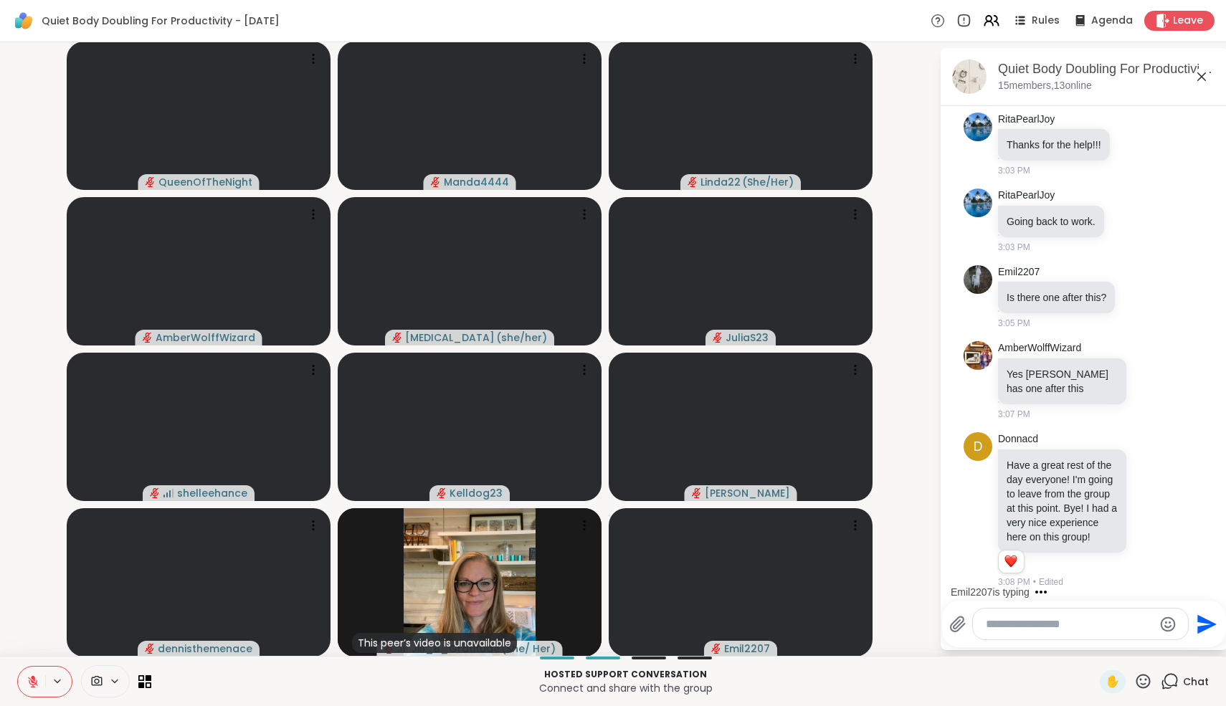
scroll to position [6623, 0]
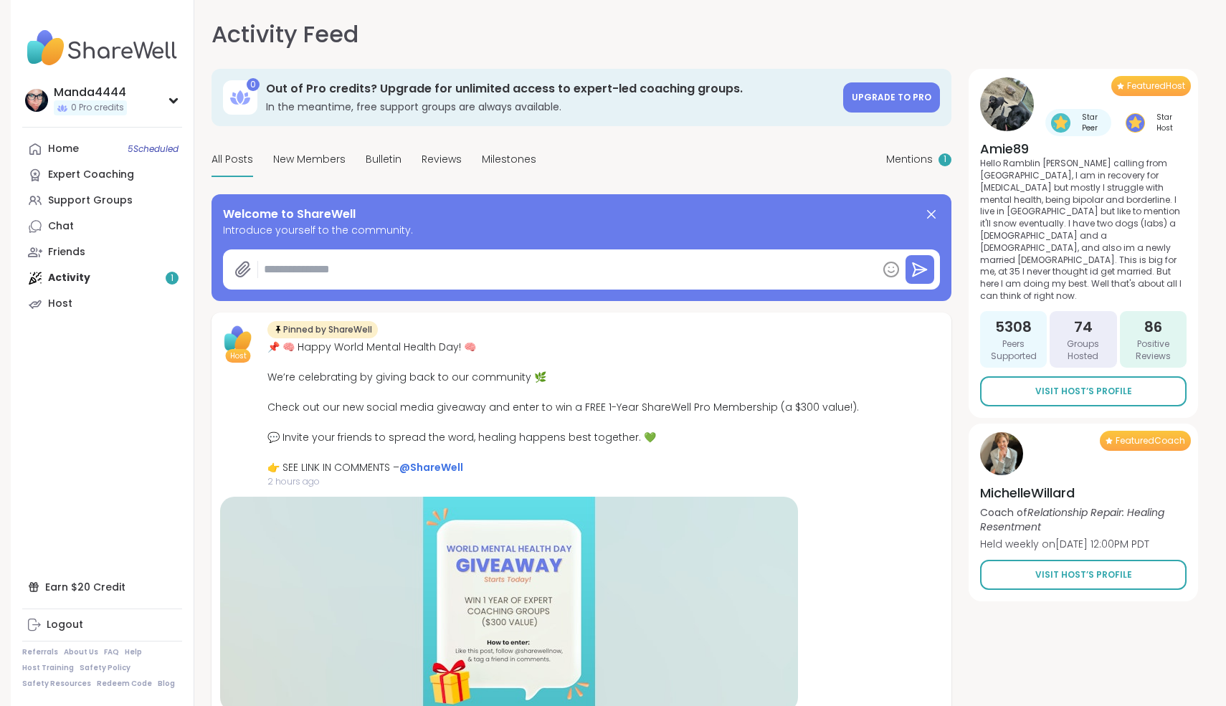
type textarea "*"
click at [70, 280] on div "Home 5 Scheduled Expert Coaching Support Groups Chat Friends Activity 1 Host" at bounding box center [102, 226] width 160 height 181
click at [92, 146] on link "Home 5 Scheduled" at bounding box center [102, 149] width 160 height 26
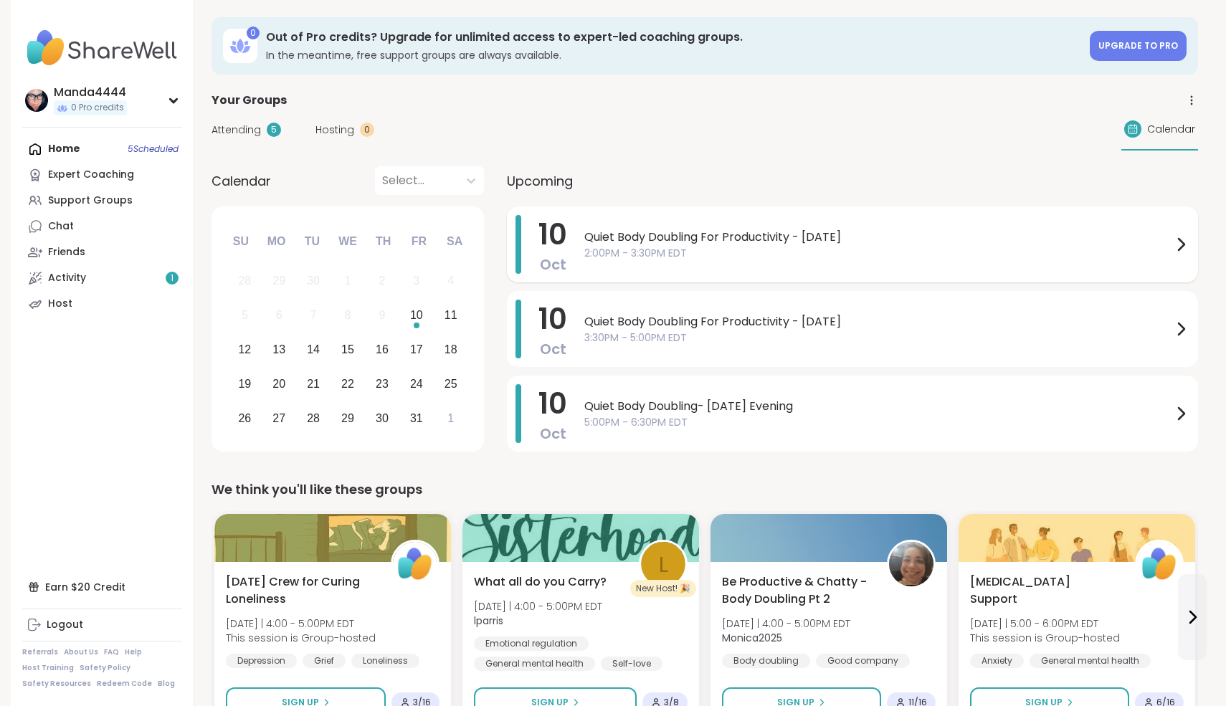
click at [947, 242] on span "Quiet Body Doubling For Productivity - [DATE]" at bounding box center [878, 237] width 588 height 17
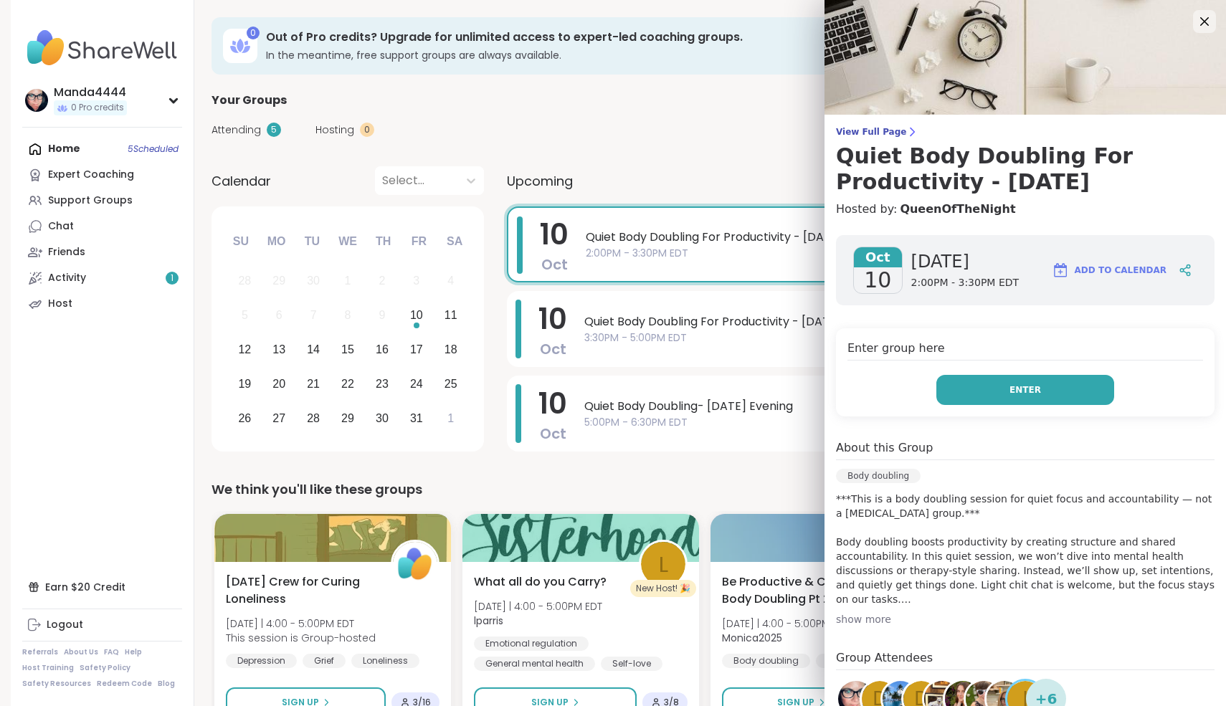
click at [1051, 395] on button "Enter" at bounding box center [1026, 390] width 178 height 30
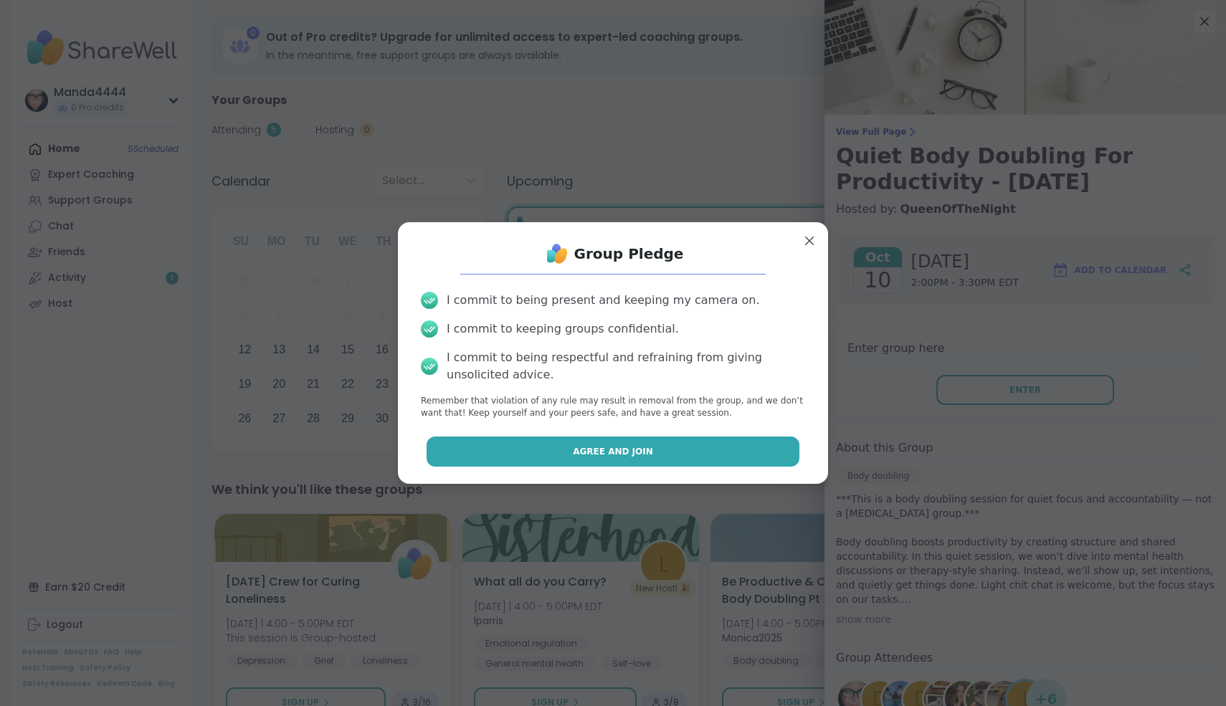
click at [665, 446] on button "Agree and Join" at bounding box center [614, 452] width 374 height 30
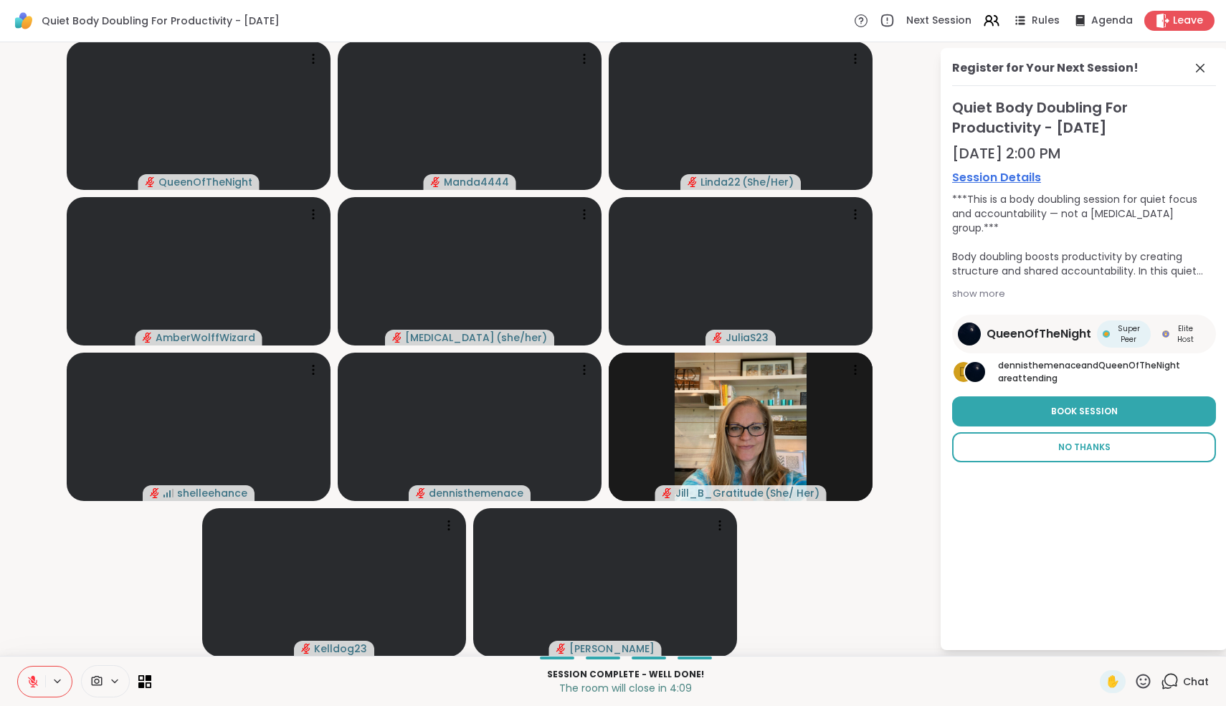
click at [1106, 453] on span "No Thanks" at bounding box center [1084, 447] width 52 height 13
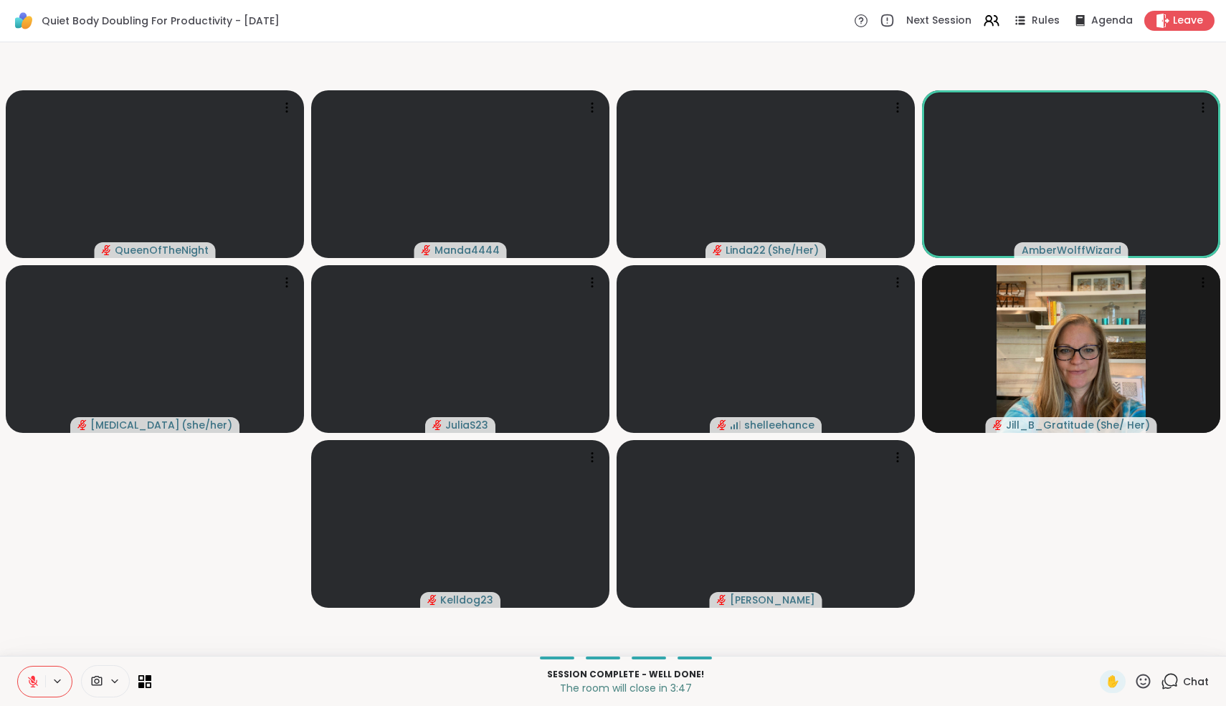
click at [1142, 681] on icon at bounding box center [1143, 682] width 18 height 18
click at [1109, 648] on span "❤️" at bounding box center [1101, 643] width 14 height 17
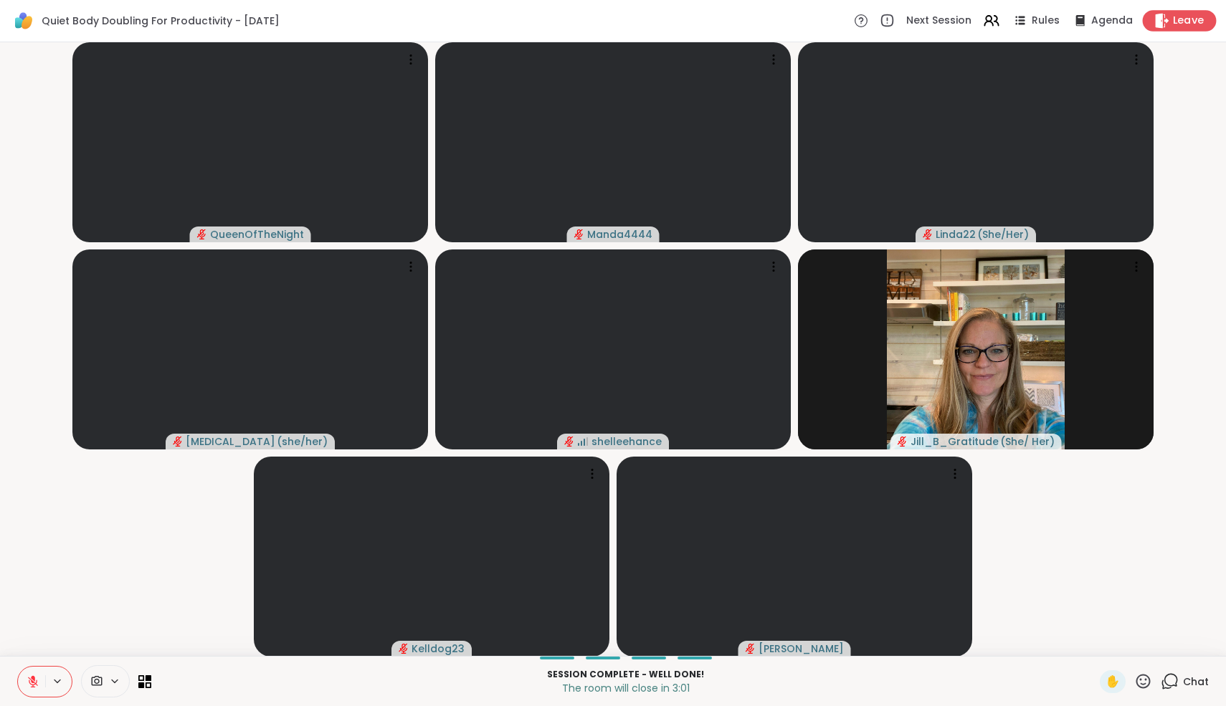
click at [1193, 18] on span "Leave" at bounding box center [1189, 21] width 32 height 15
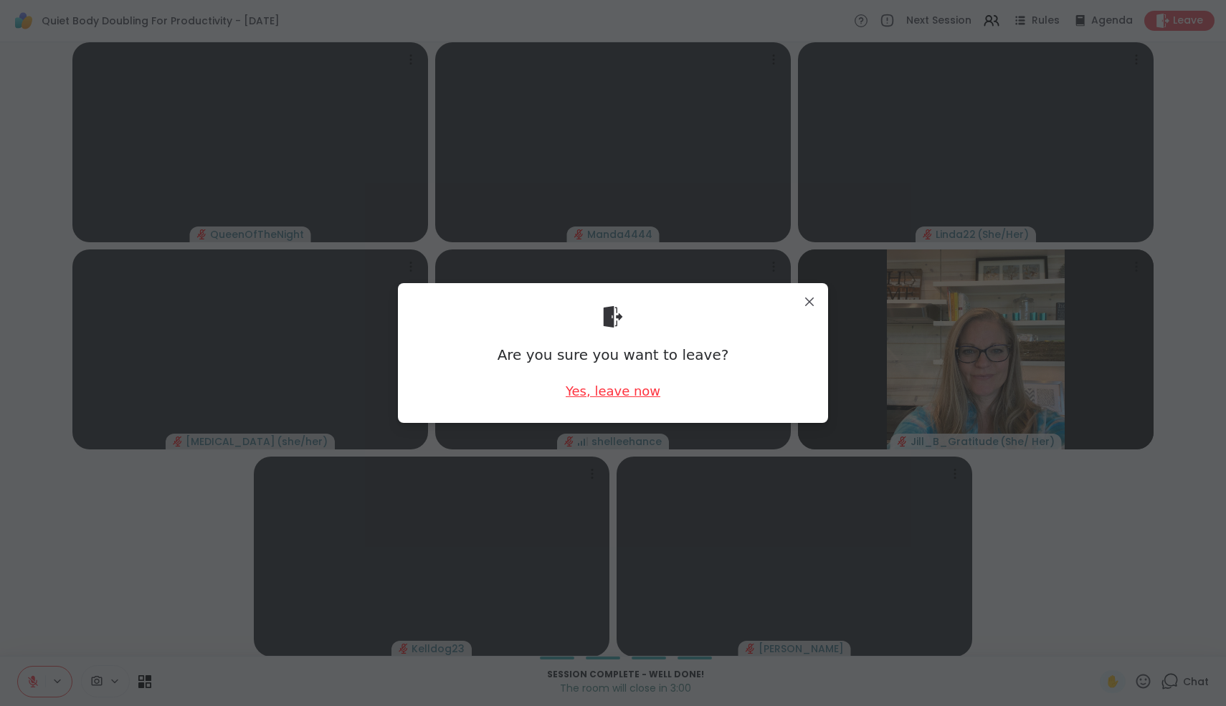
click at [635, 397] on div "Yes, leave now" at bounding box center [613, 391] width 95 height 18
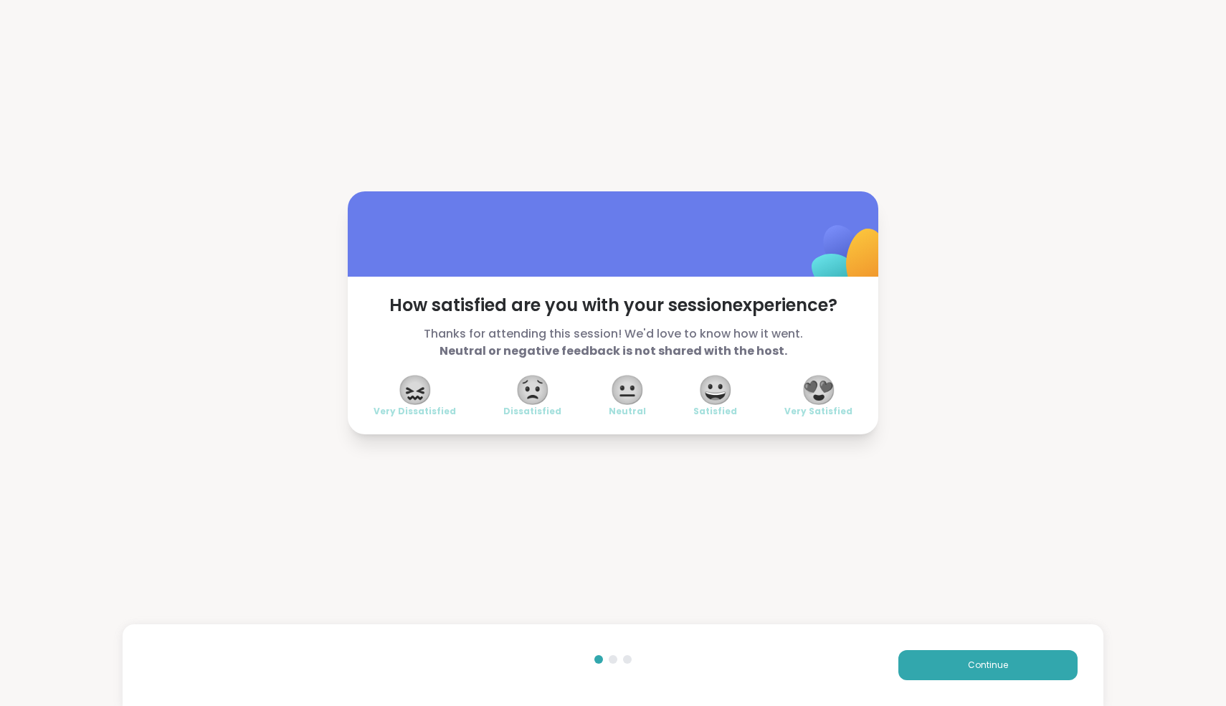
click at [823, 388] on span "😍" at bounding box center [819, 390] width 36 height 26
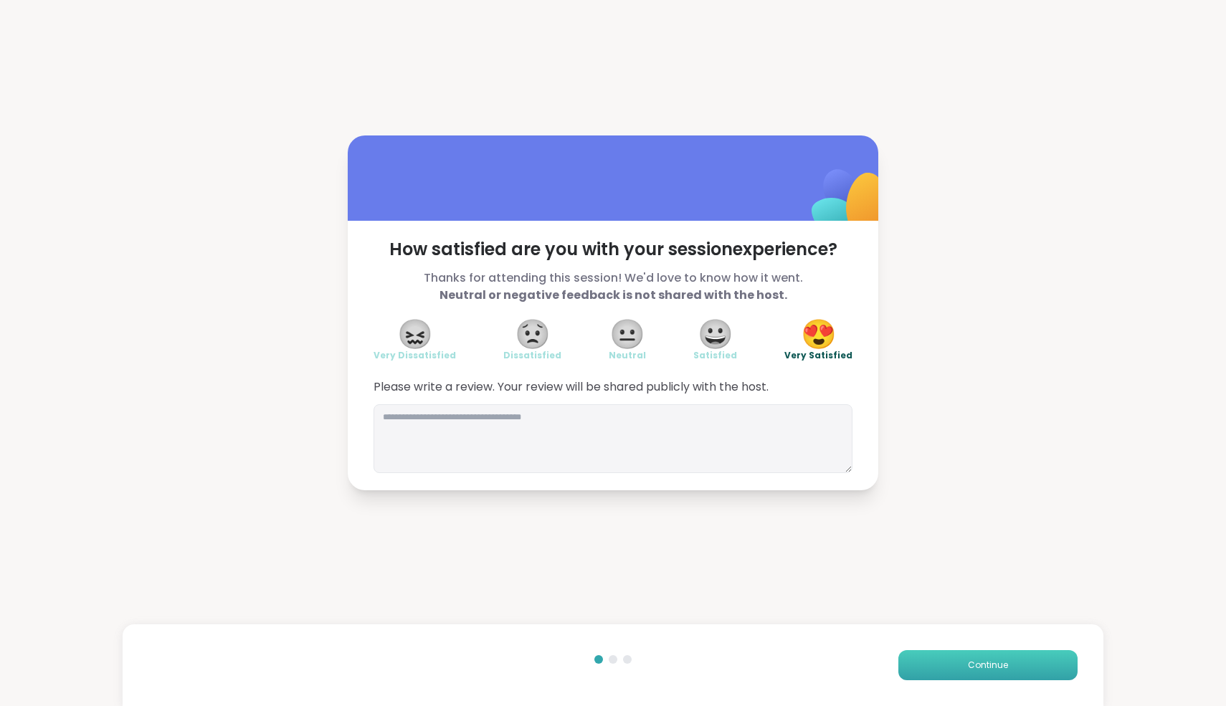
click at [993, 676] on button "Continue" at bounding box center [988, 665] width 179 height 30
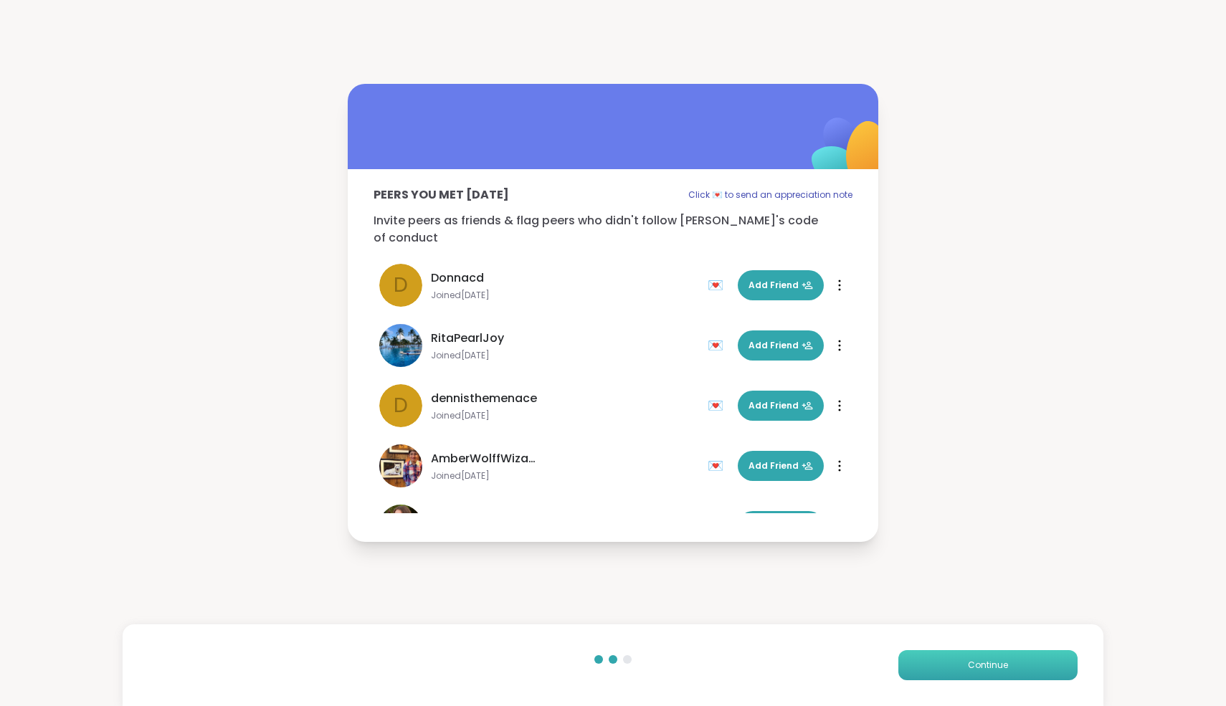
click at [993, 676] on button "Continue" at bounding box center [988, 665] width 179 height 30
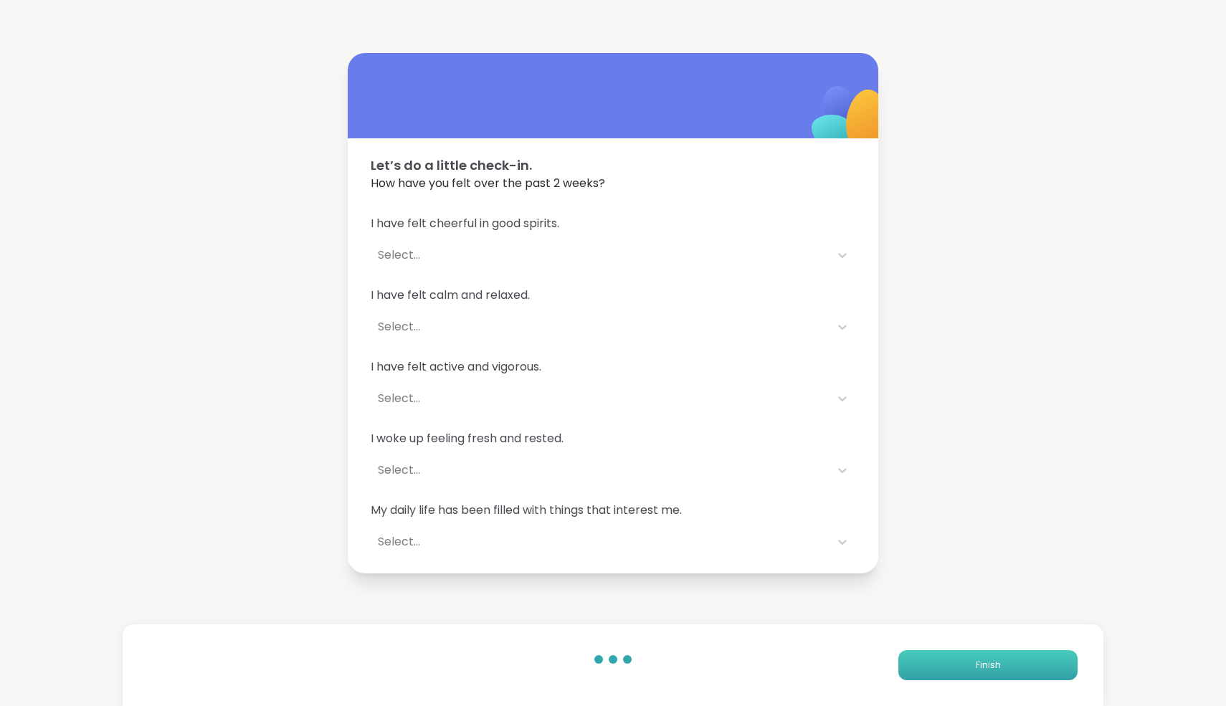
click at [993, 676] on button "Finish" at bounding box center [988, 665] width 179 height 30
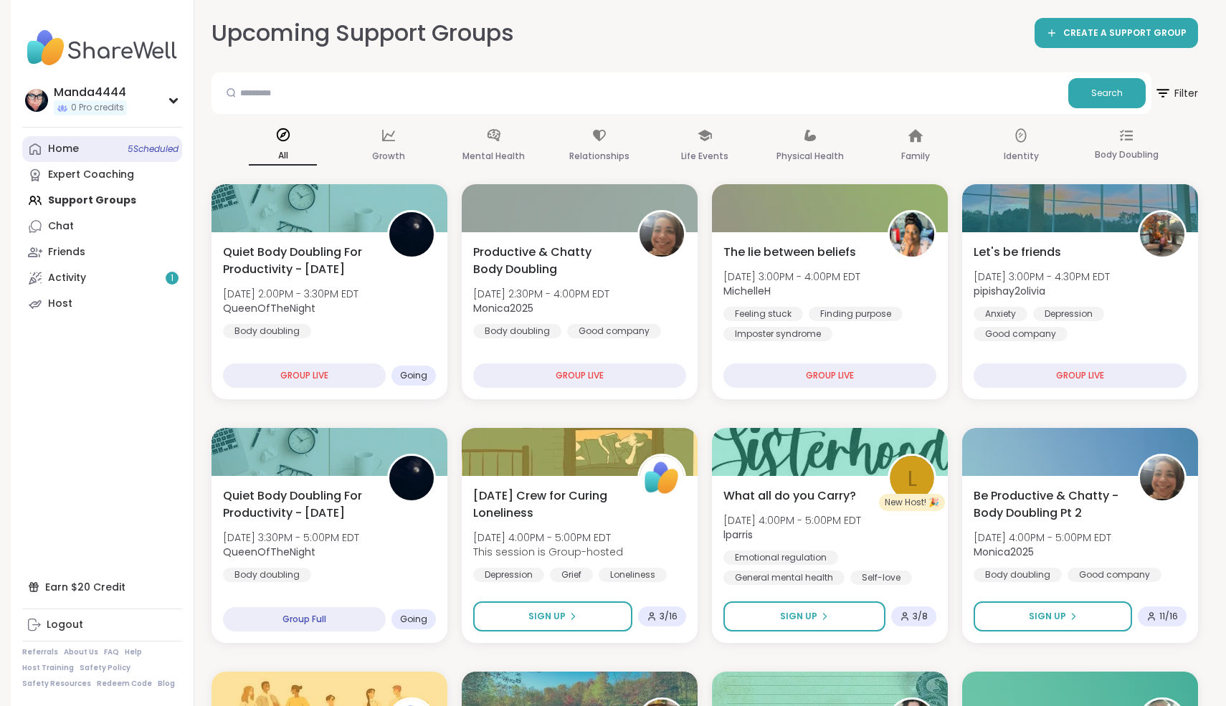
click at [99, 154] on link "Home 5 Scheduled" at bounding box center [102, 149] width 160 height 26
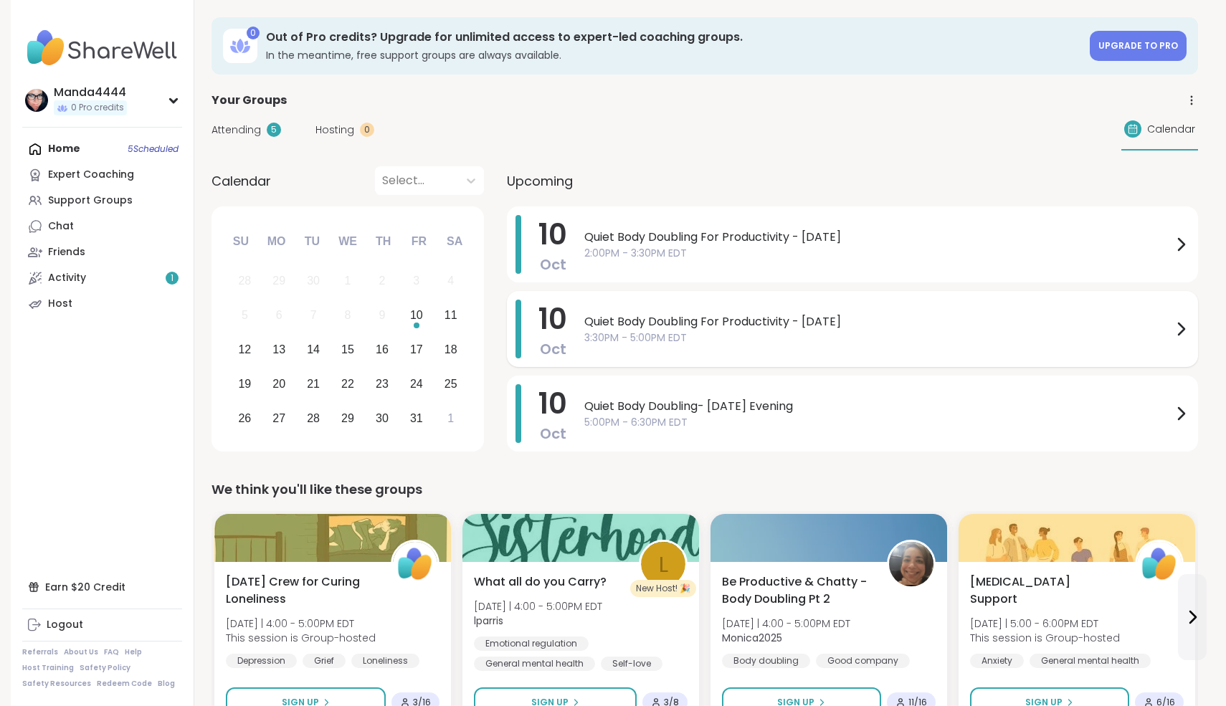
click at [752, 333] on span "3:30PM - 5:00PM EDT" at bounding box center [878, 338] width 588 height 15
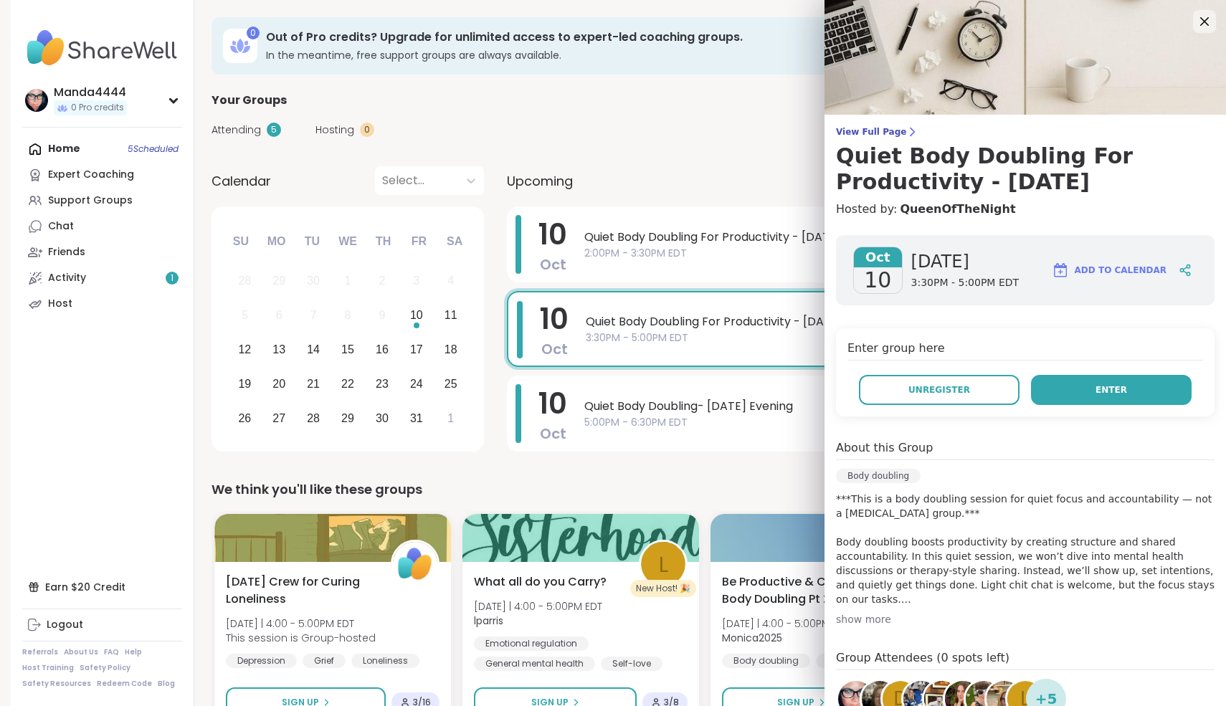
click at [1098, 392] on span "Enter" at bounding box center [1112, 390] width 32 height 13
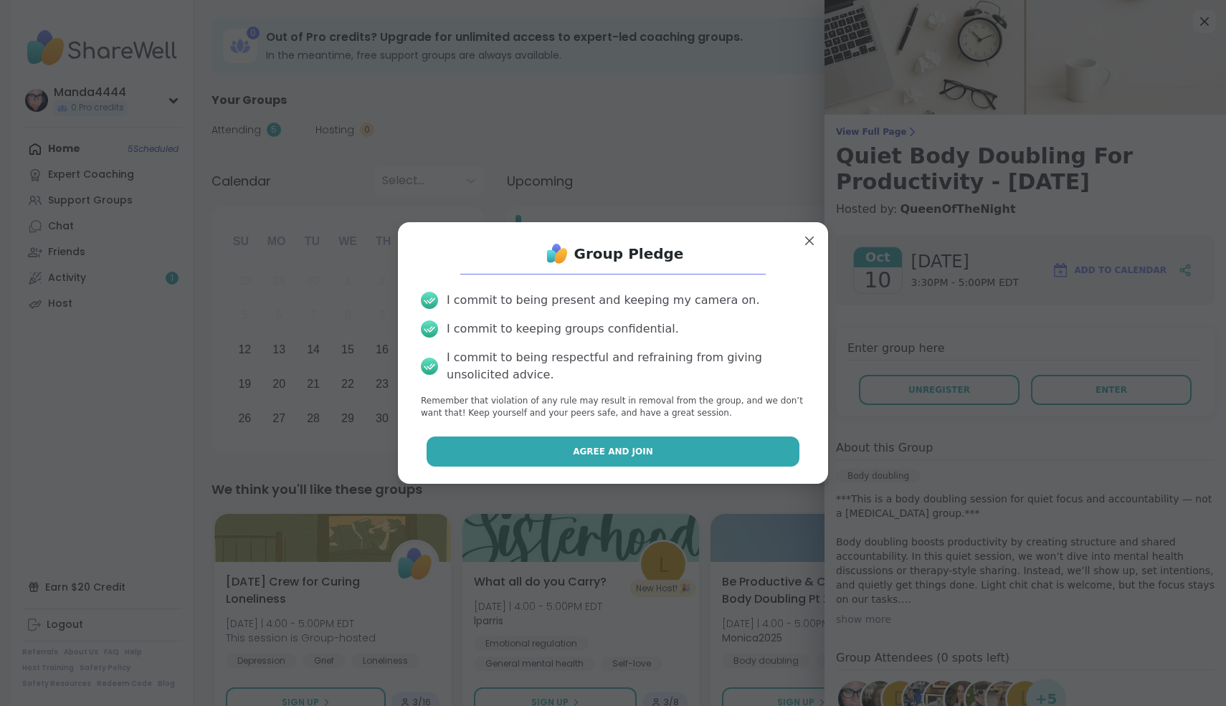
click at [631, 449] on span "Agree and Join" at bounding box center [613, 451] width 80 height 13
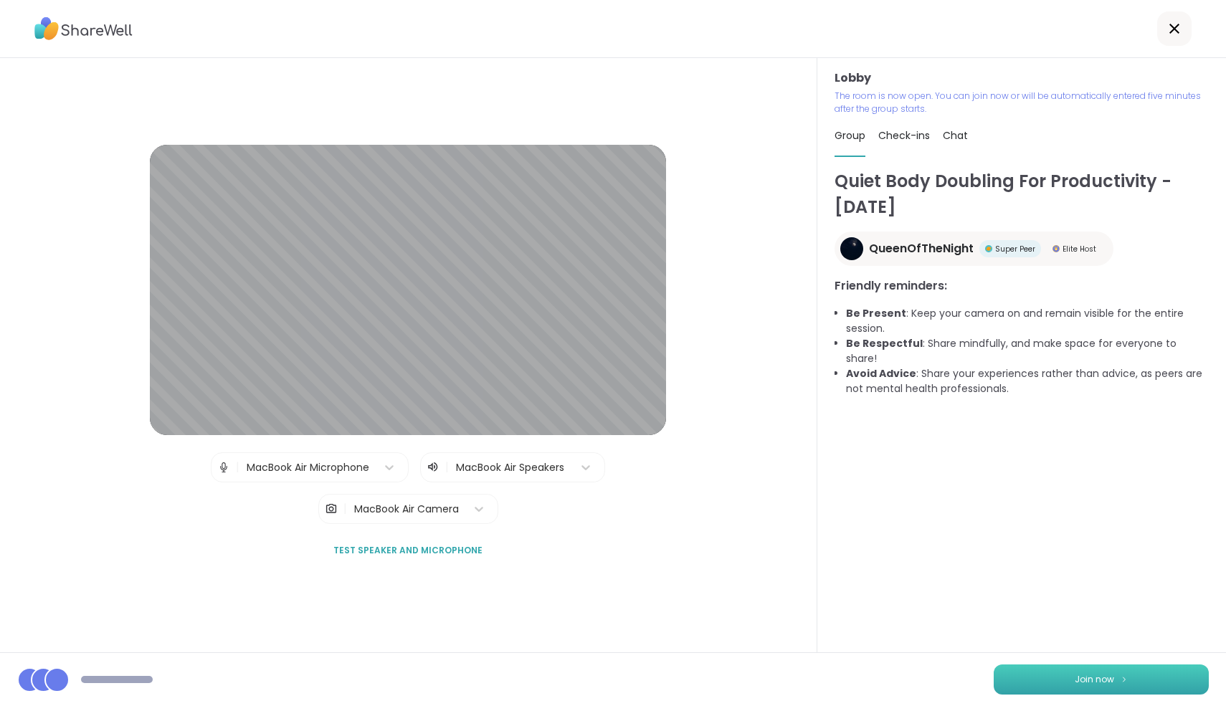
click at [1117, 673] on button "Join now" at bounding box center [1101, 680] width 215 height 30
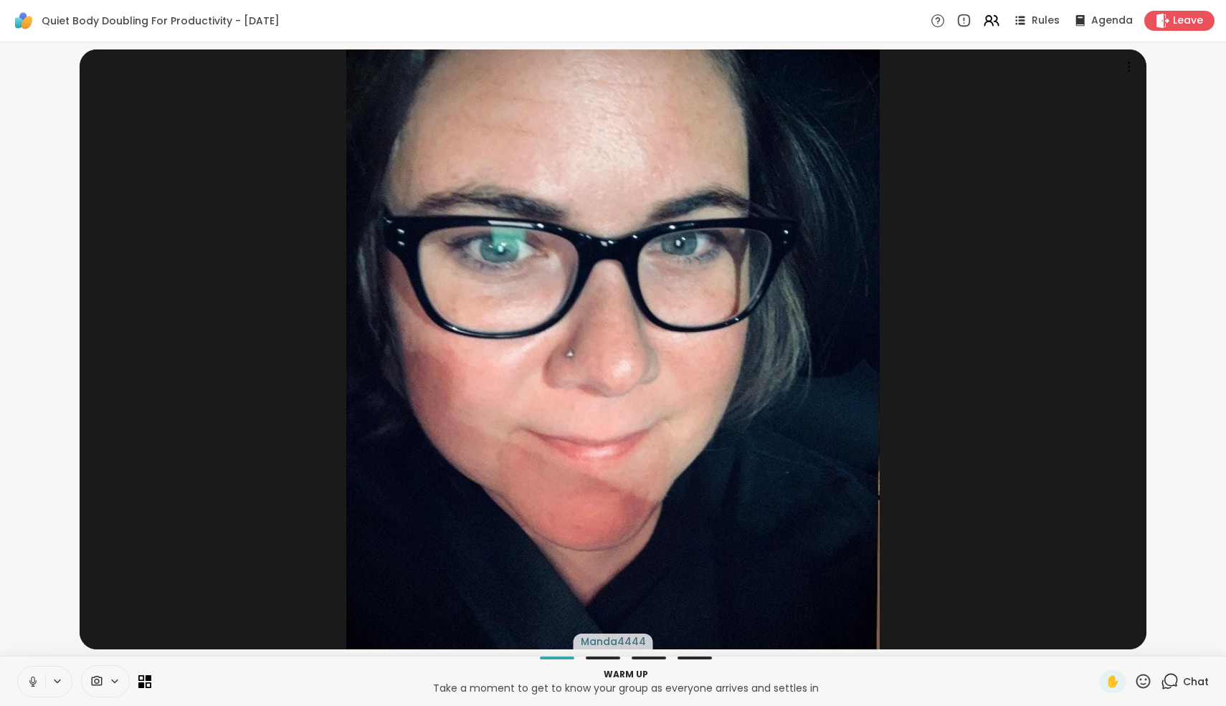
click at [34, 679] on icon at bounding box center [33, 682] width 13 height 13
